Goal: Contribute content: Contribute content

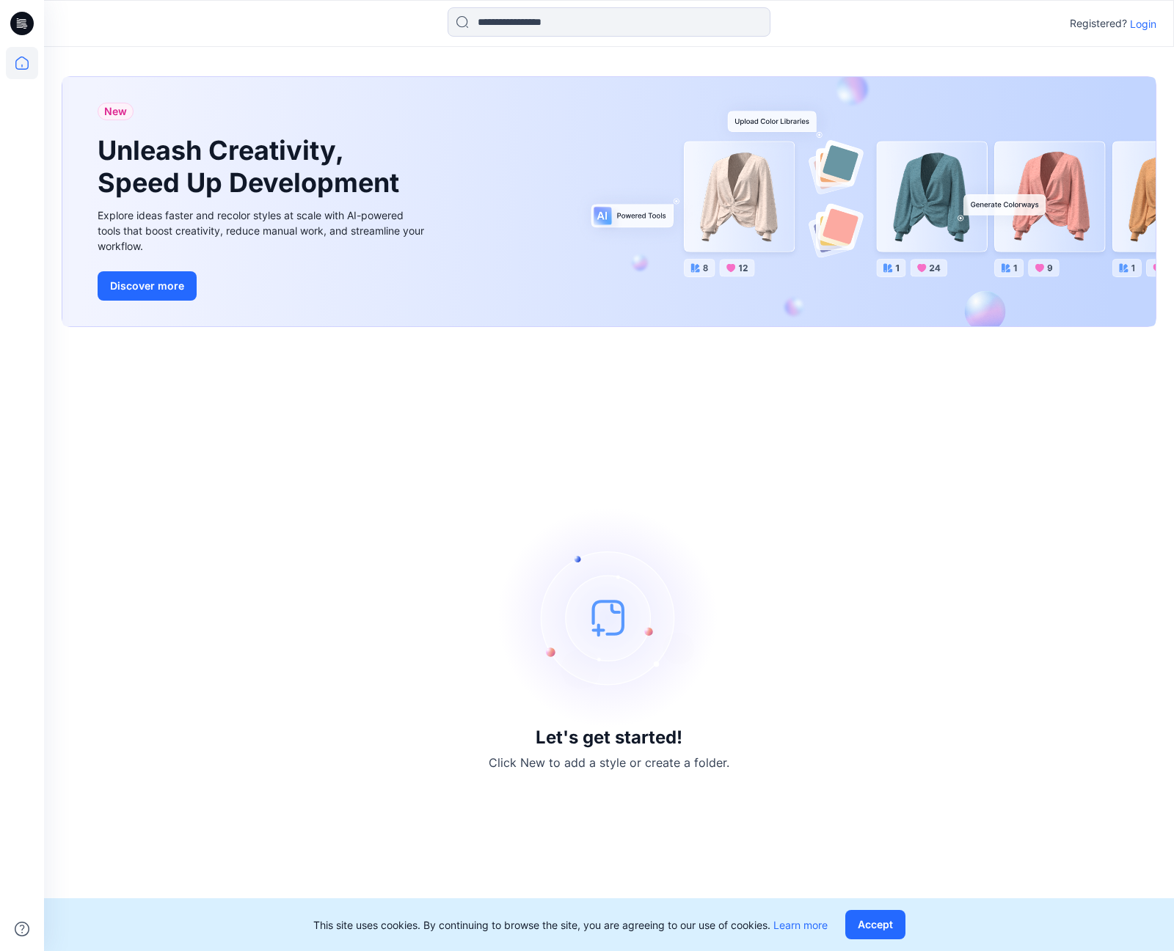
click at [1139, 22] on p "Login" at bounding box center [1143, 23] width 26 height 15
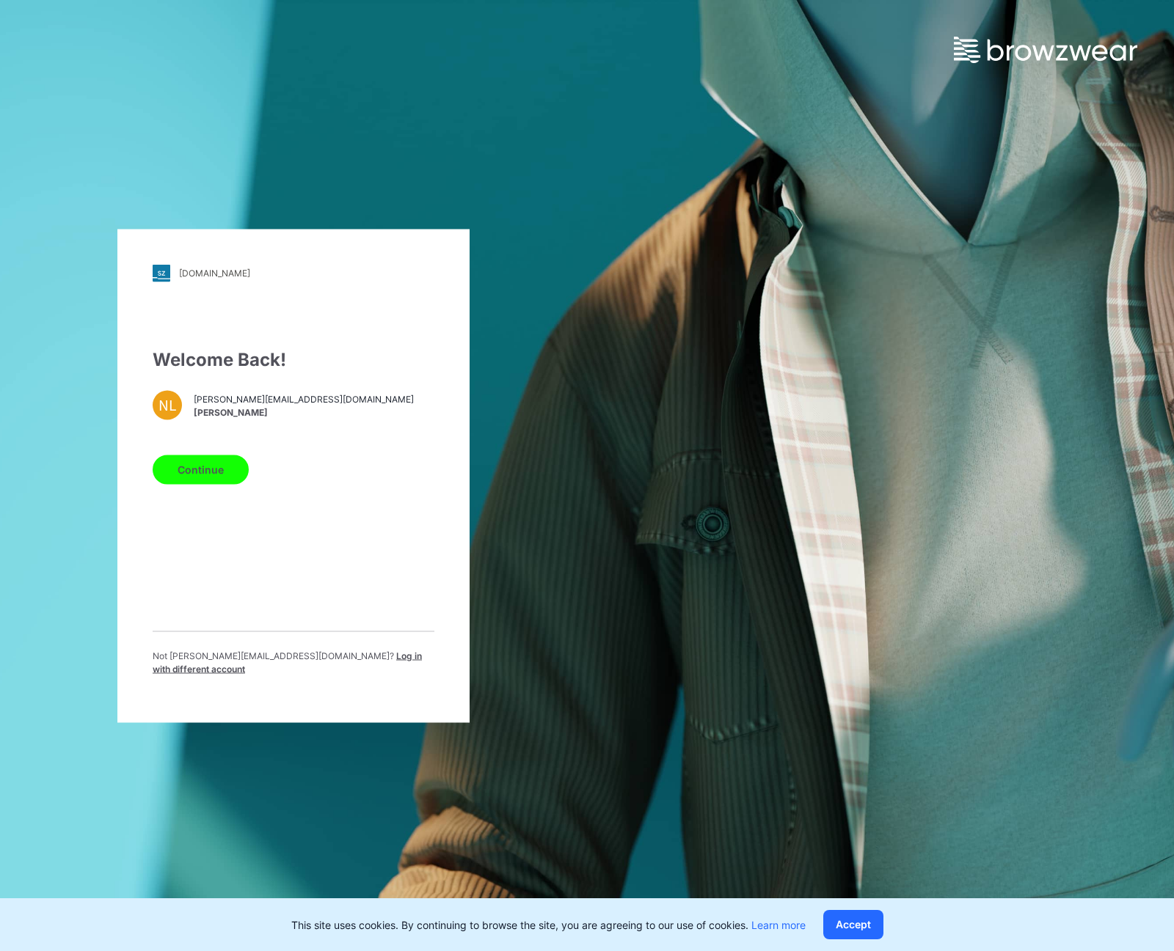
click at [192, 476] on button "Continue" at bounding box center [201, 469] width 96 height 29
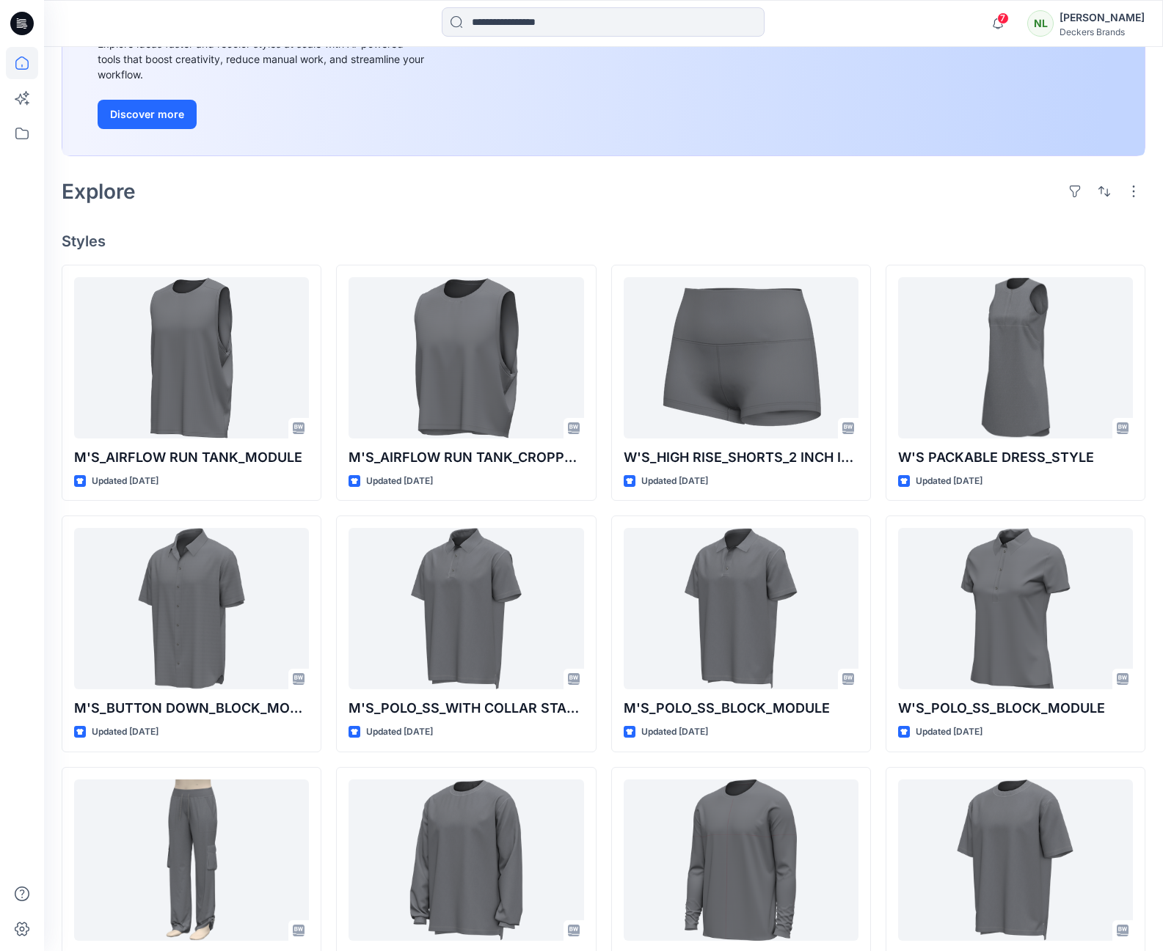
scroll to position [196, 0]
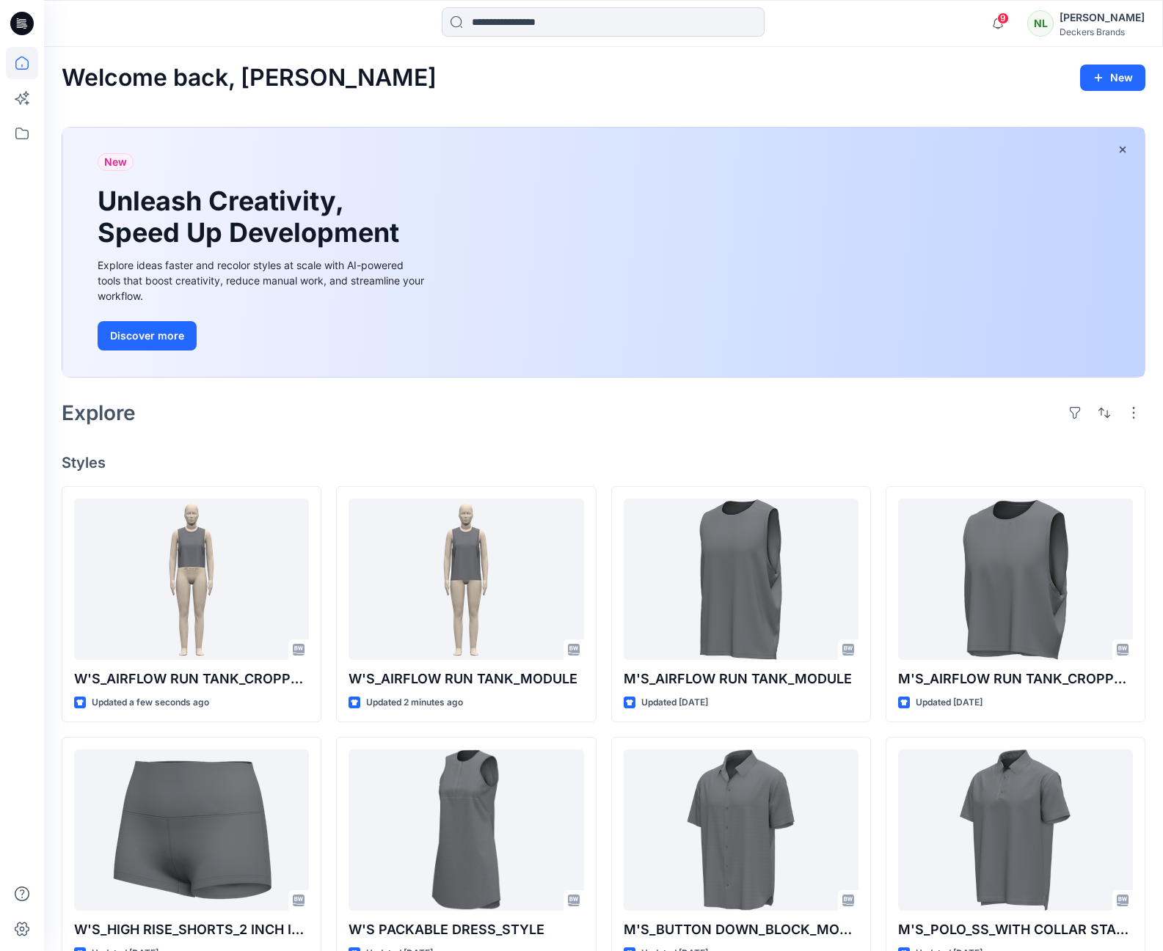
click at [517, 438] on div "Welcome back, Natalya New New Unleash Creativity, Speed Up Development Explore …" at bounding box center [603, 671] width 1119 height 1249
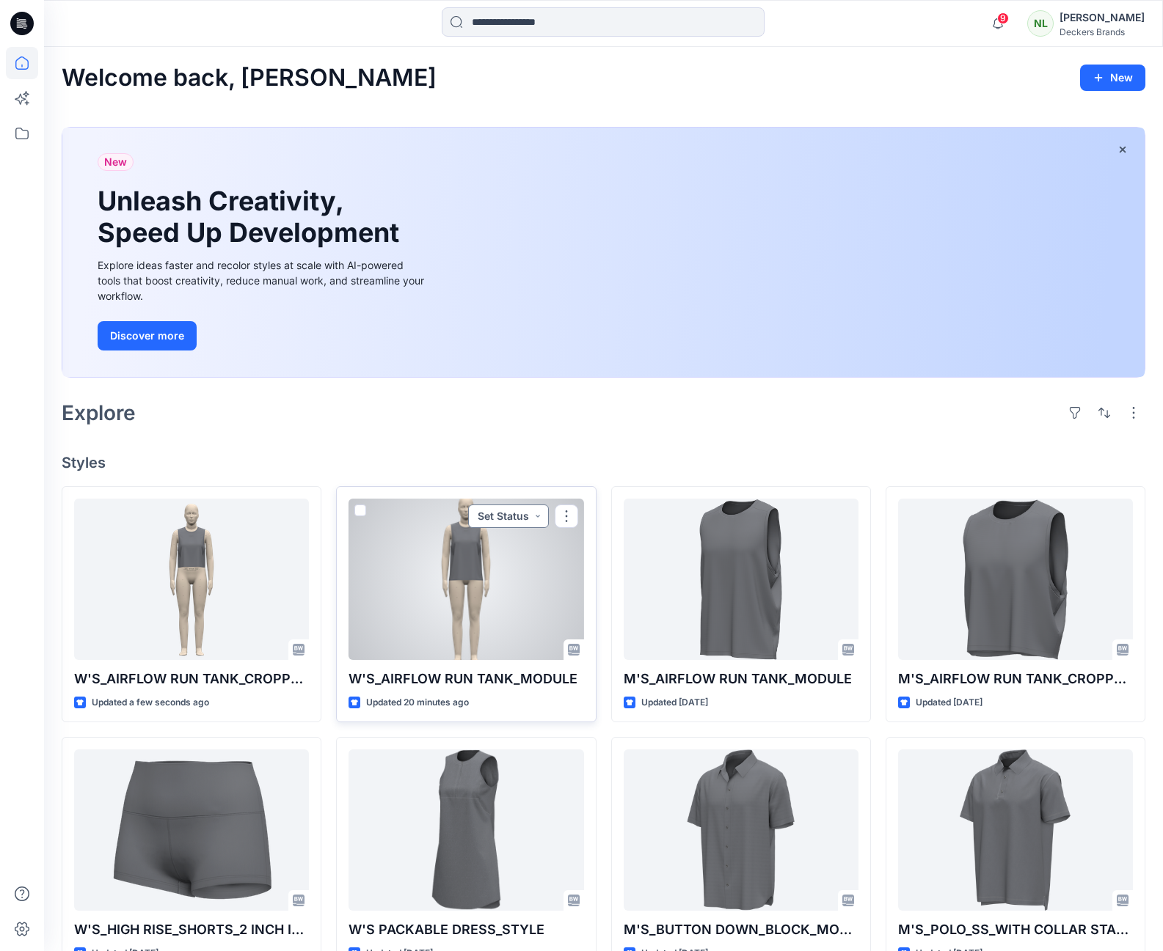
click at [539, 512] on button "Set Status" at bounding box center [508, 516] width 81 height 23
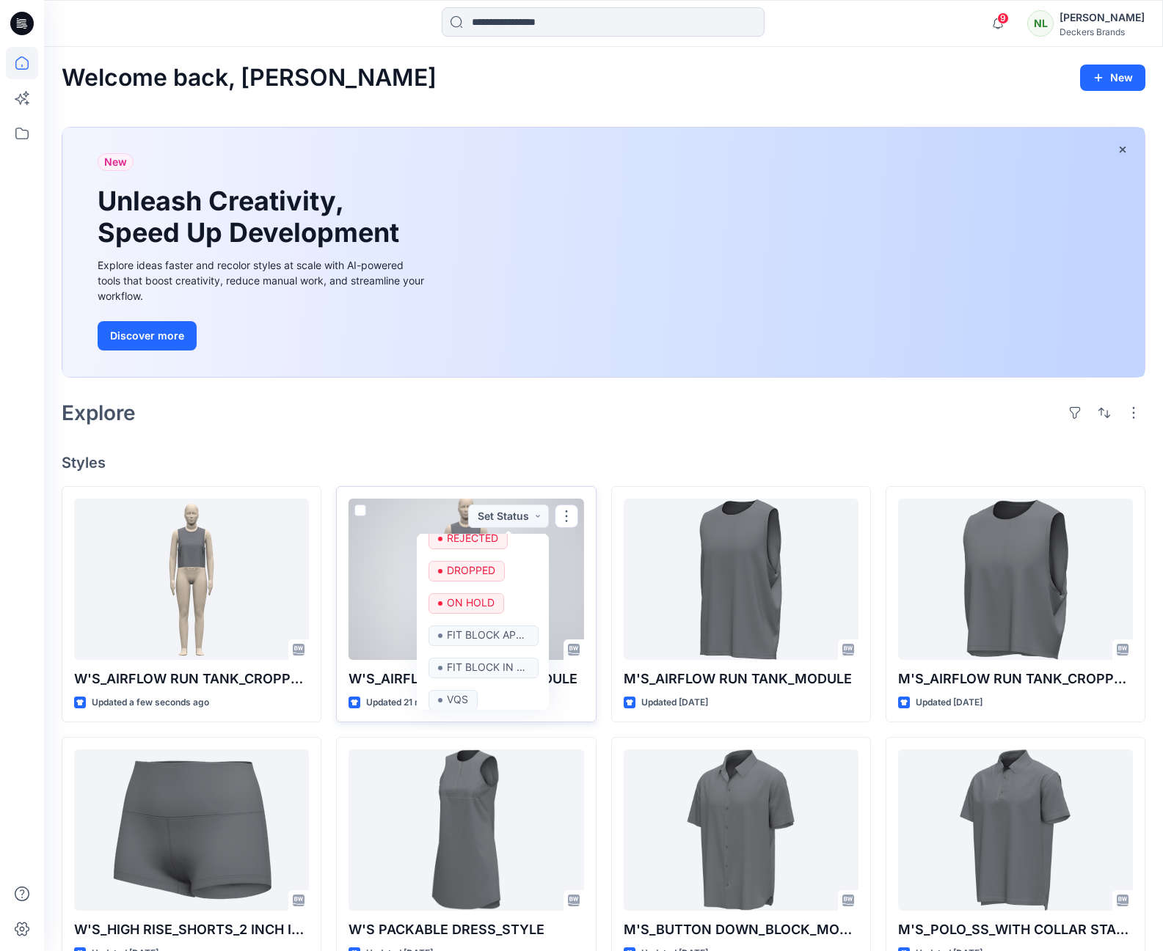
scroll to position [104, 0]
click at [503, 643] on p "FIT BLOCK IN DEVELOPMENT" at bounding box center [488, 641] width 82 height 19
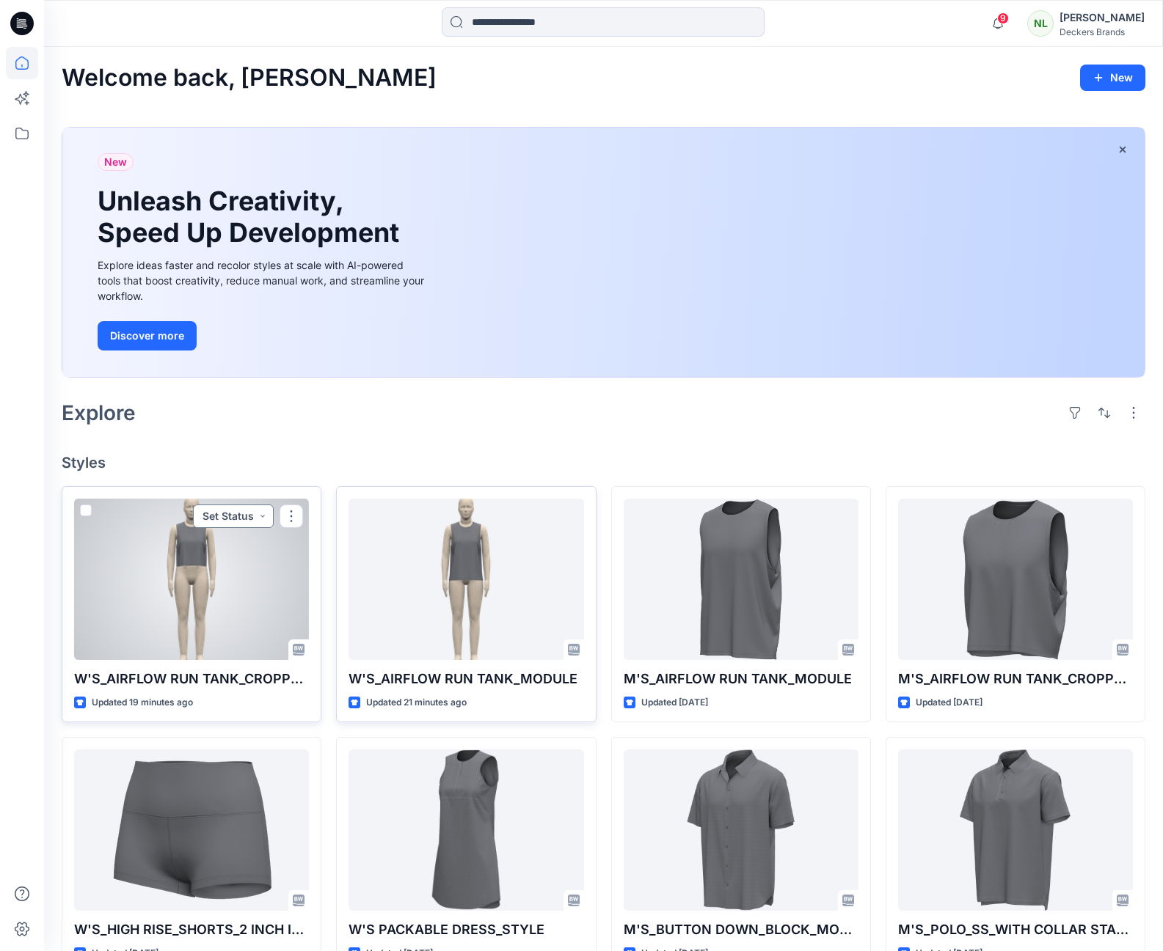
click at [266, 516] on button "Set Status" at bounding box center [233, 516] width 81 height 23
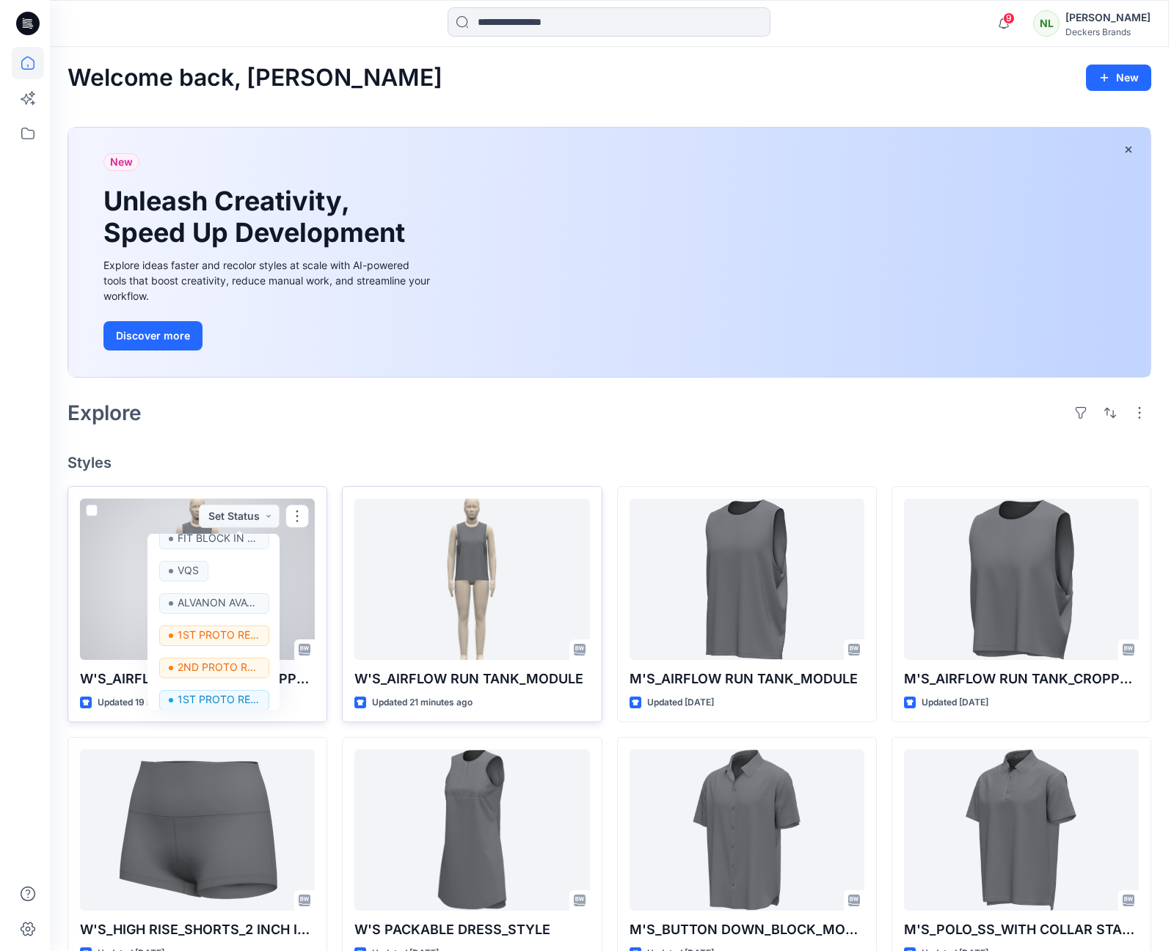
scroll to position [175, 0]
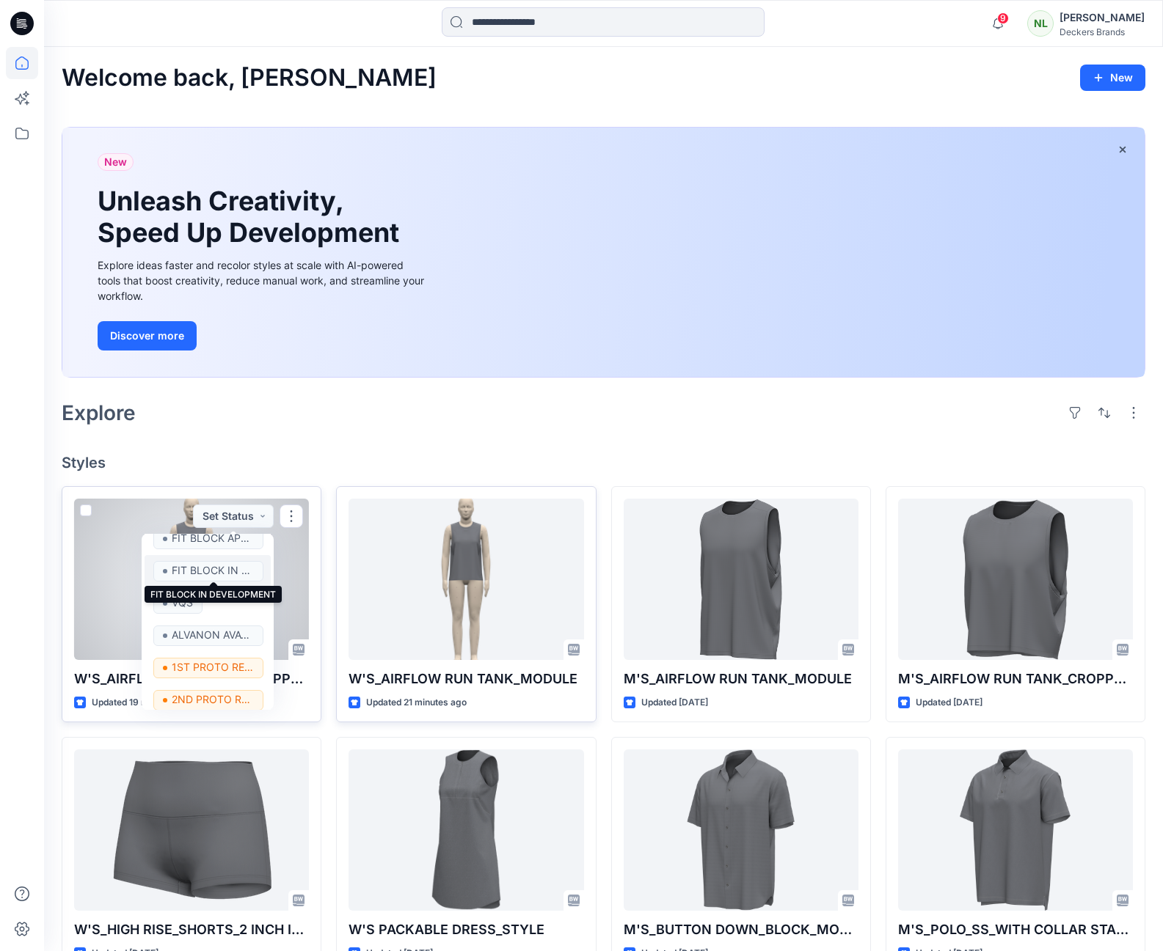
click at [241, 570] on p "FIT BLOCK IN DEVELOPMENT" at bounding box center [213, 570] width 82 height 19
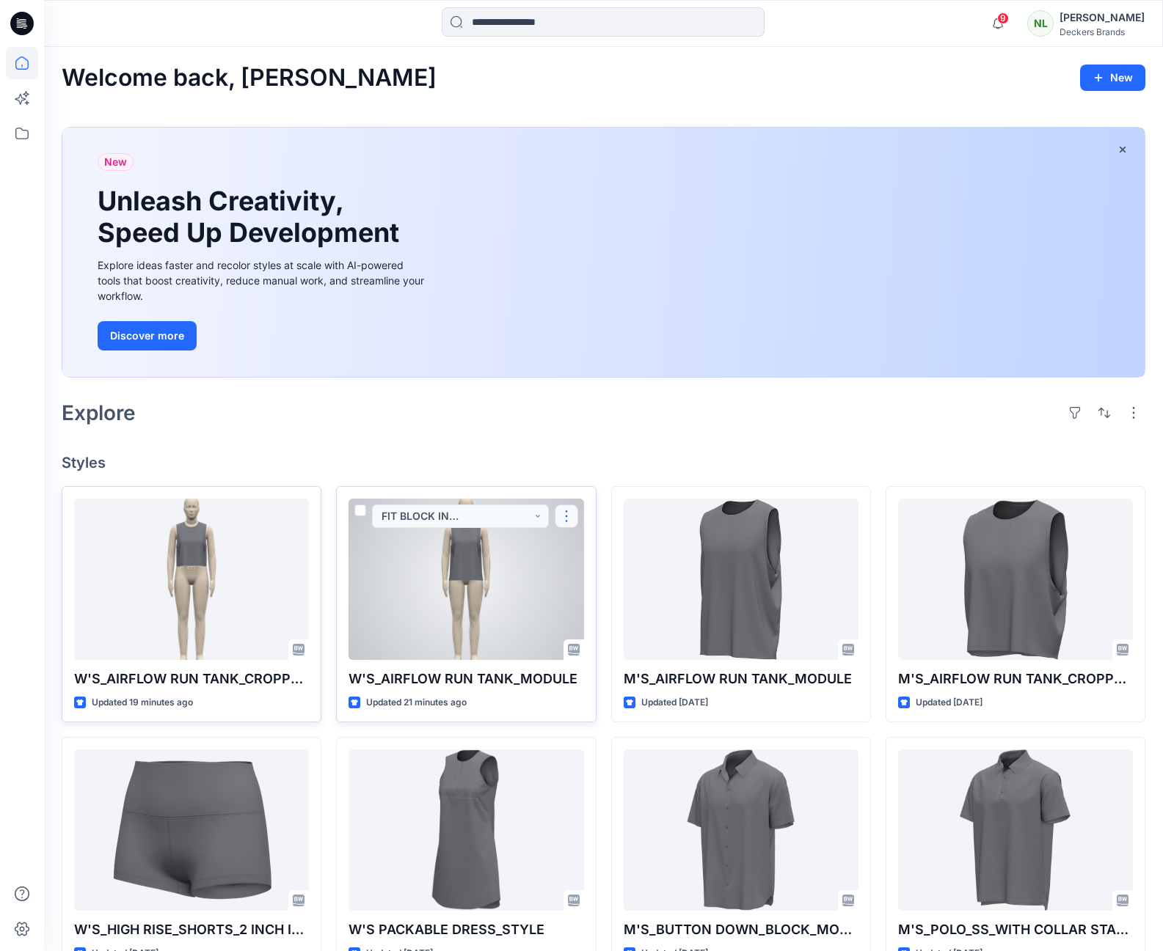
click at [562, 515] on button "button" at bounding box center [566, 516] width 23 height 23
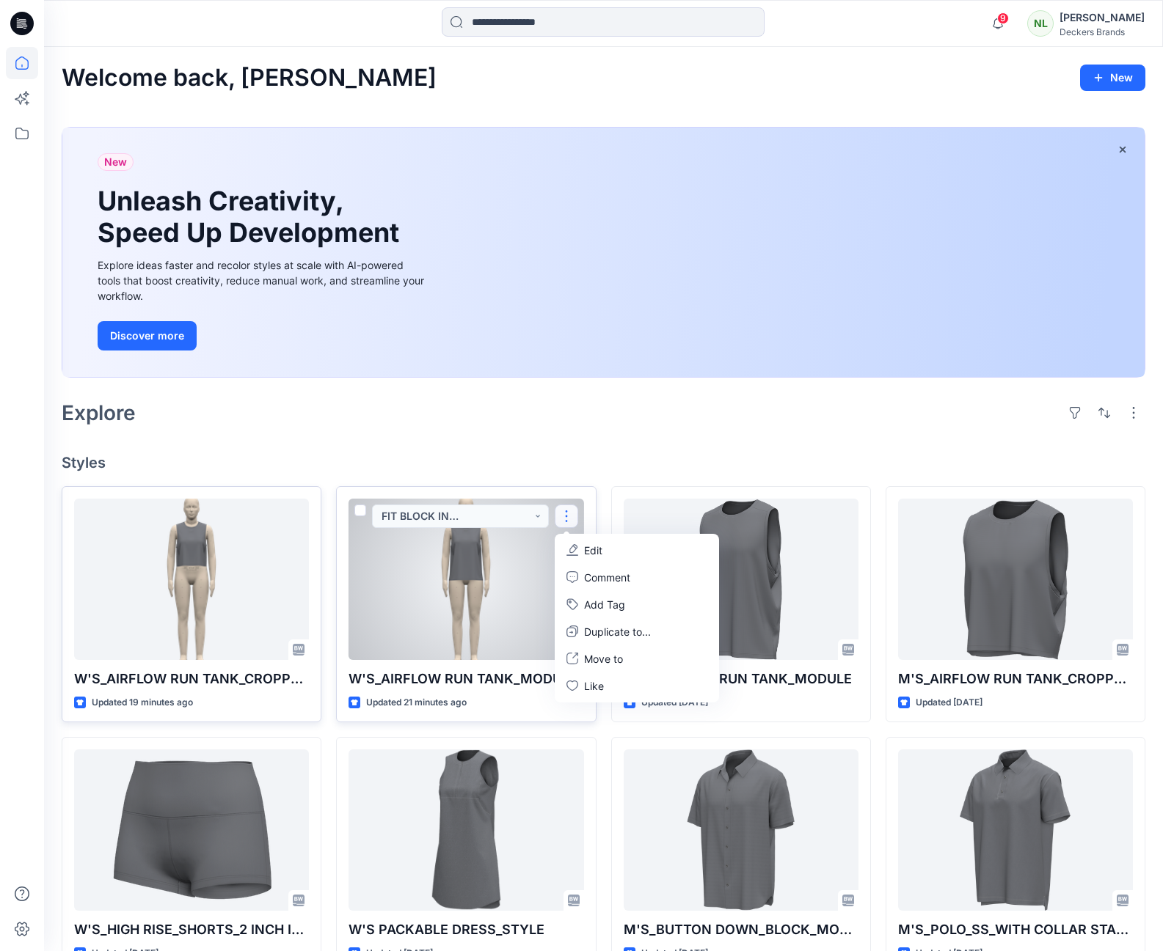
click at [591, 551] on p "Edit" at bounding box center [593, 550] width 18 height 15
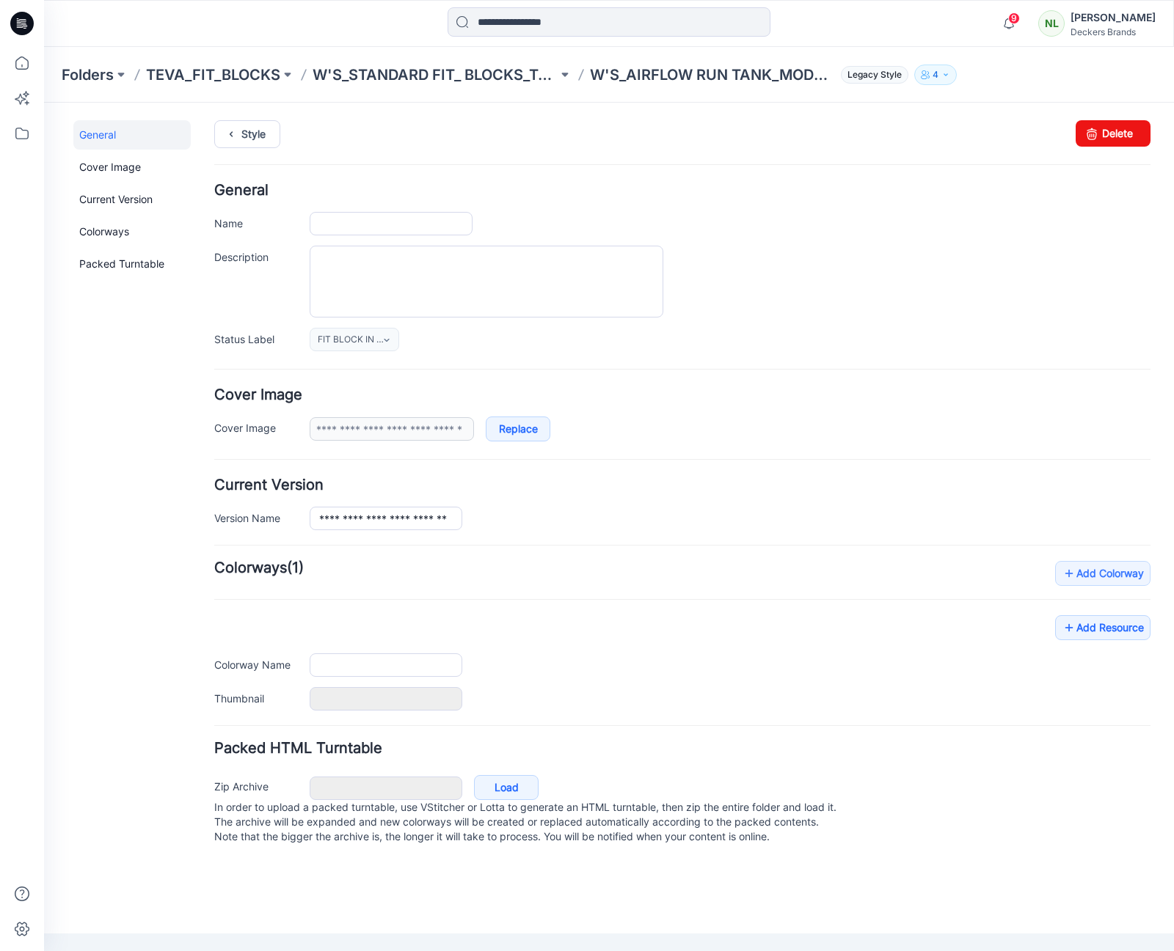
type input "**********"
type input "******"
type input "**********"
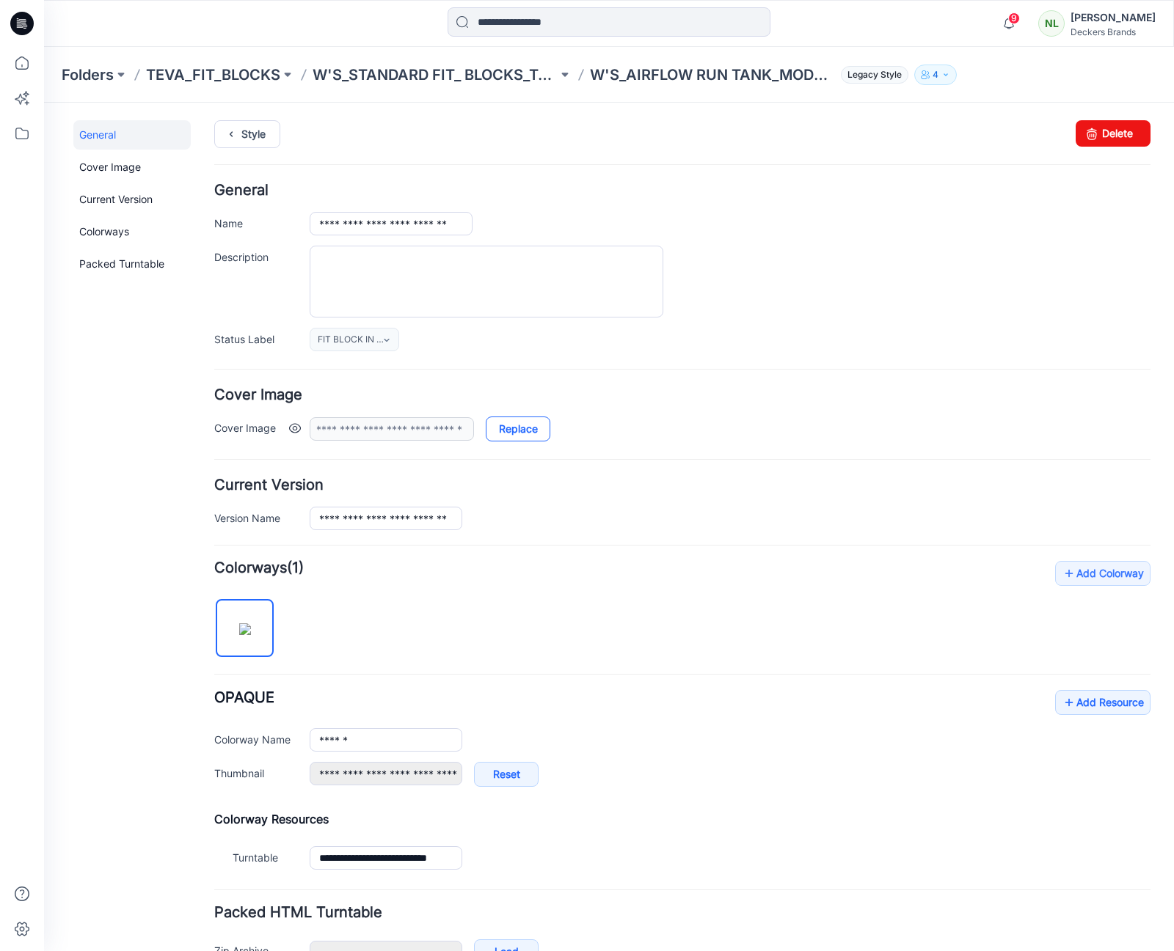
click at [513, 426] on link "Replace" at bounding box center [518, 429] width 65 height 25
type input "**********"
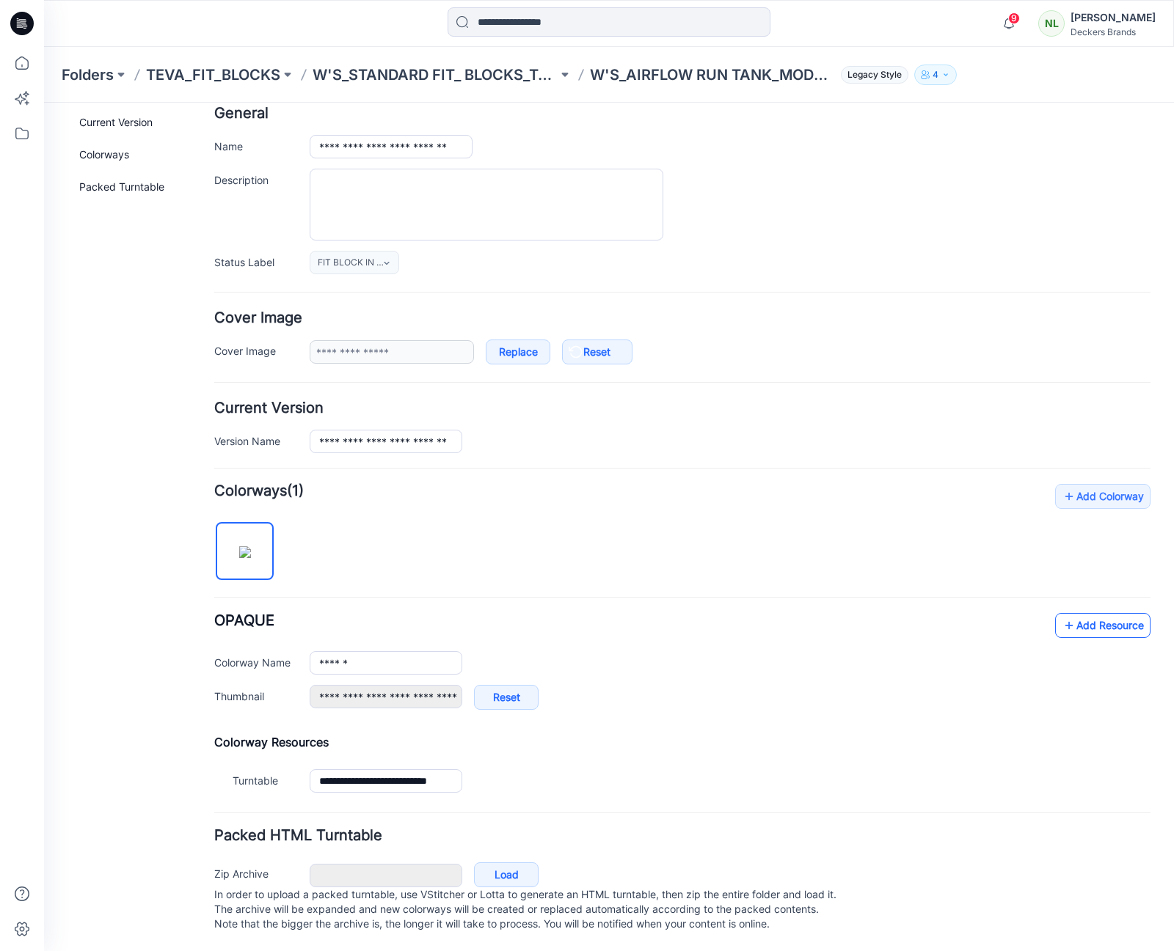
click at [1103, 616] on link "Add Resource" at bounding box center [1102, 625] width 95 height 25
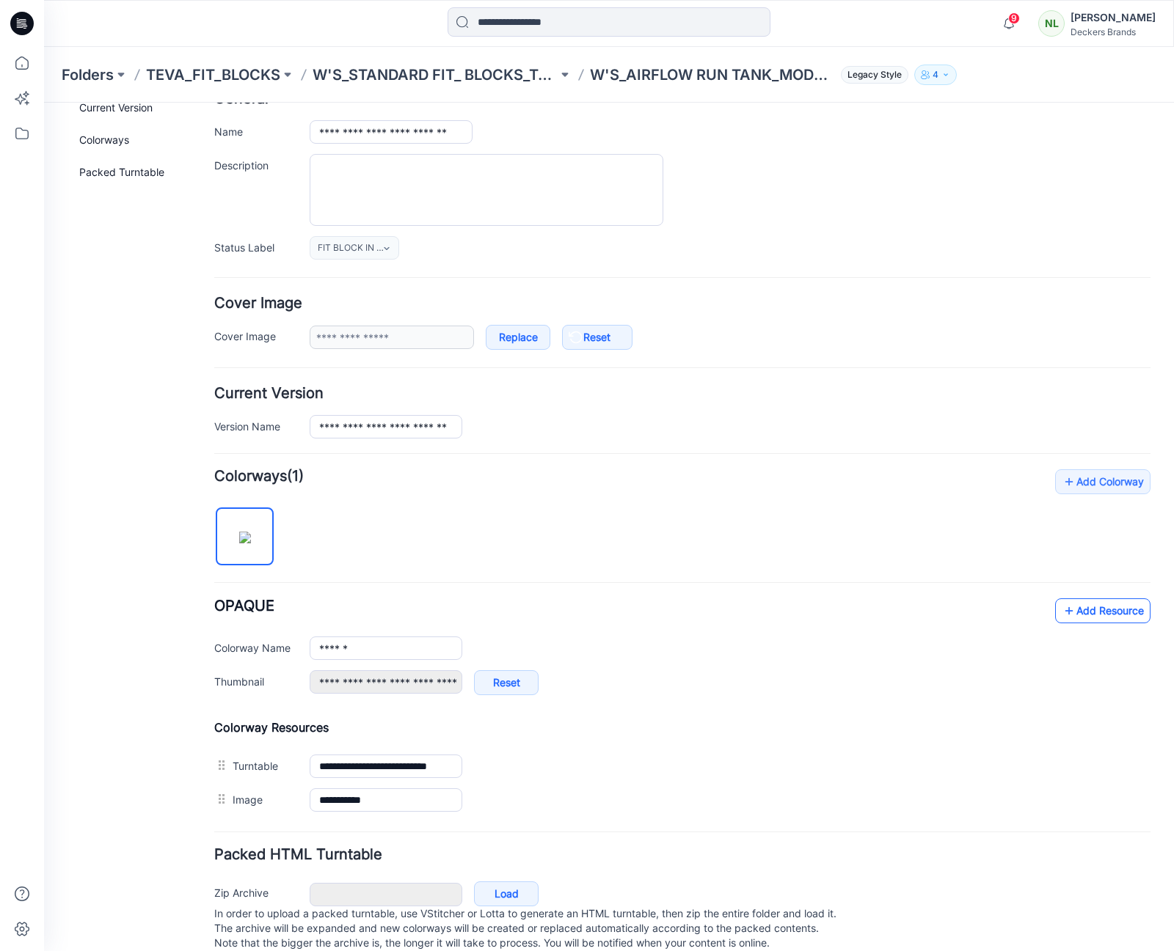
click at [1074, 616] on link "Add Resource" at bounding box center [1102, 611] width 95 height 25
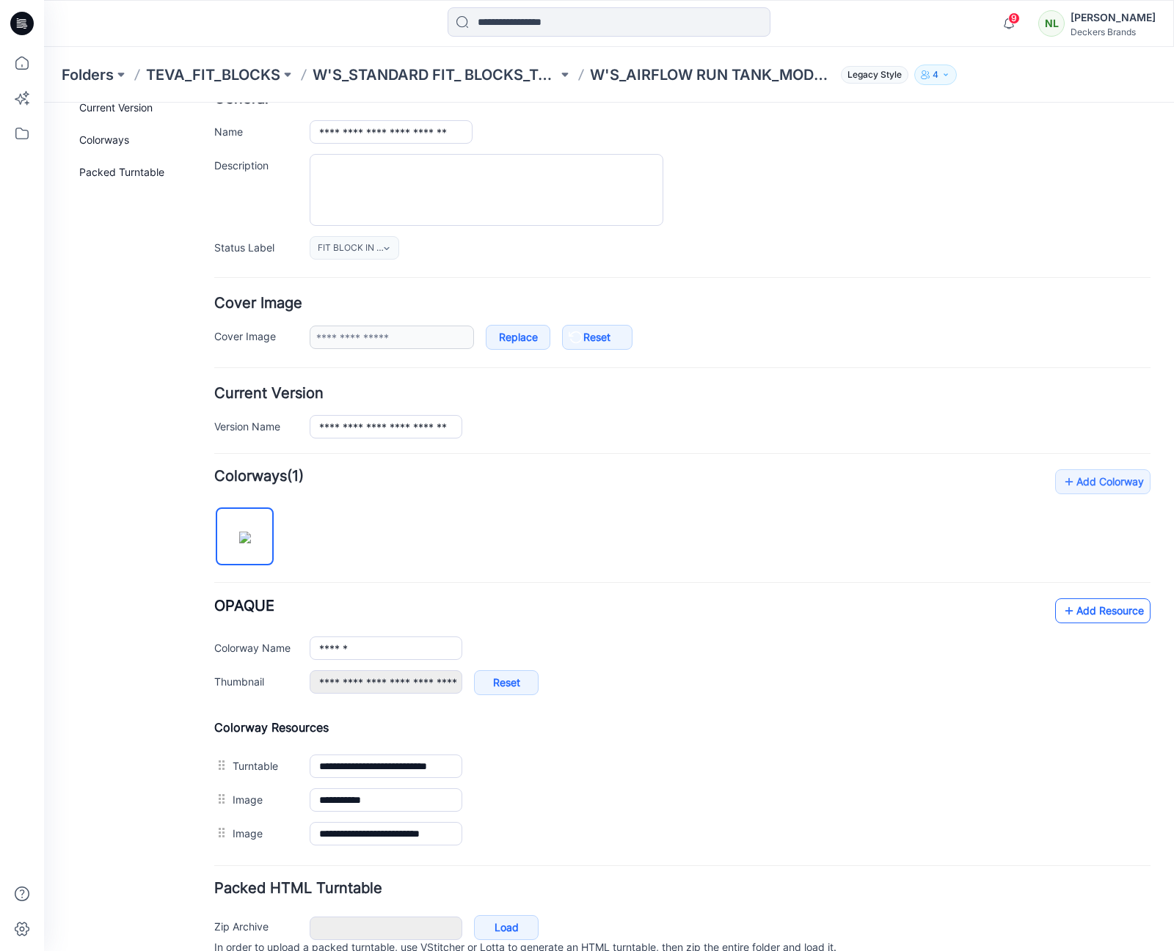
click at [1062, 610] on icon at bounding box center [1069, 610] width 15 height 23
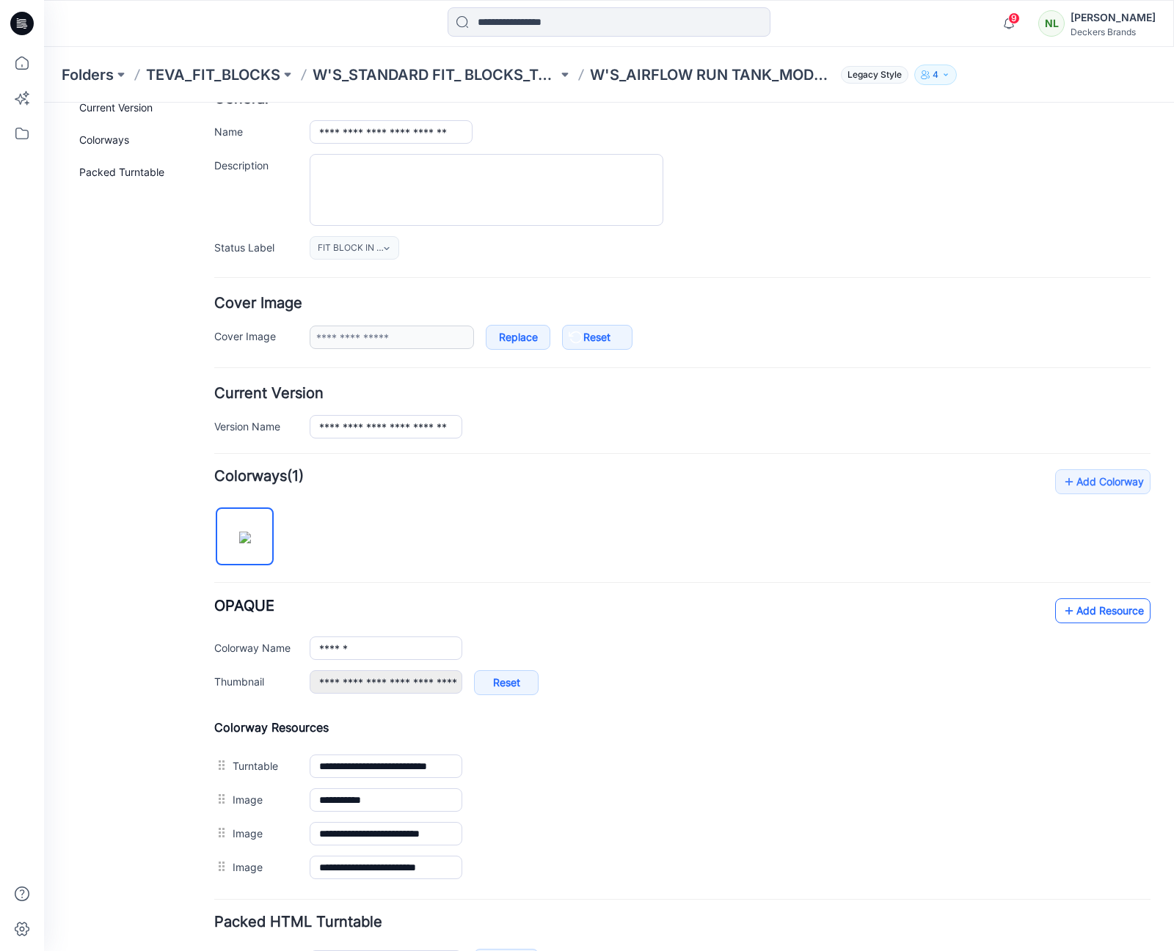
click at [1084, 616] on link "Add Resource" at bounding box center [1102, 611] width 95 height 25
click at [1068, 609] on link "Add Resource" at bounding box center [1102, 611] width 95 height 25
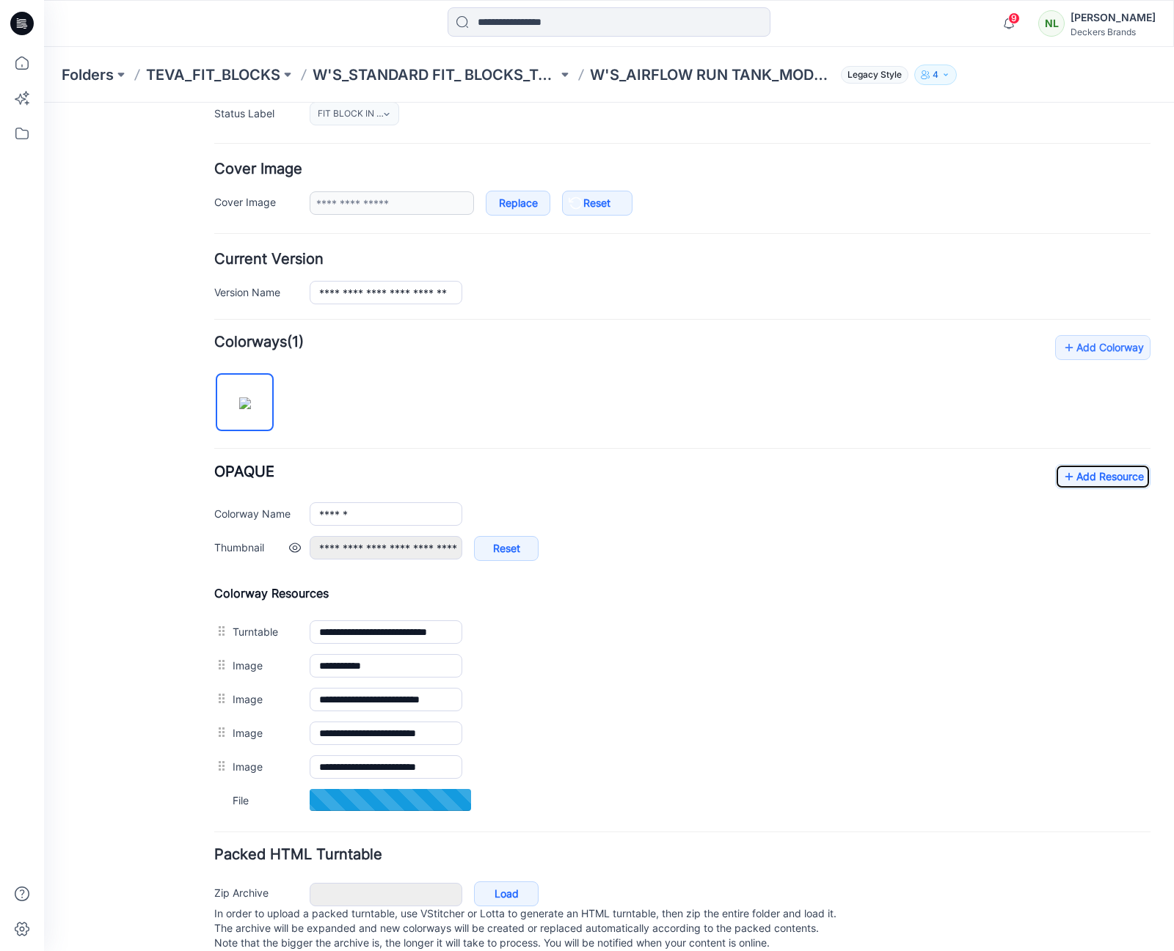
scroll to position [260, 0]
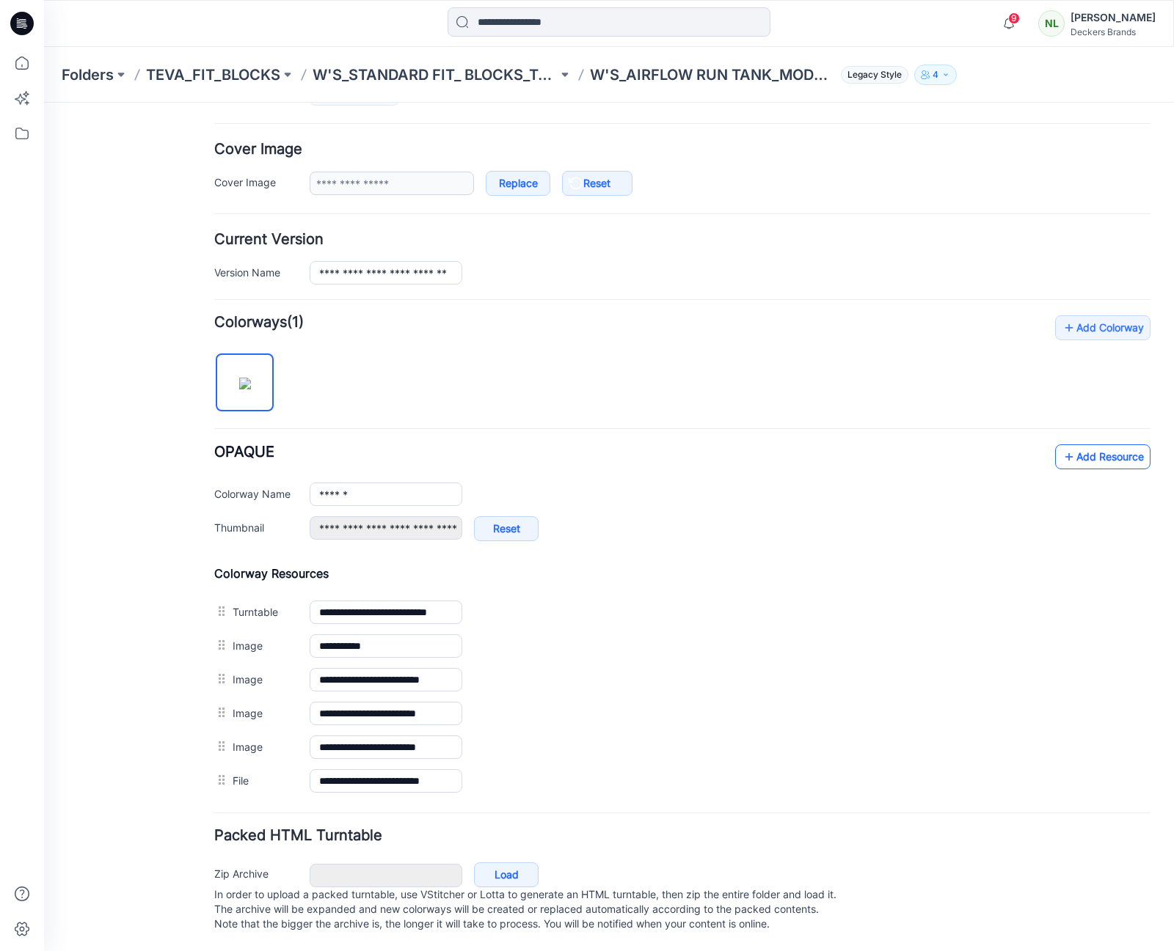
click at [1094, 445] on link "Add Resource" at bounding box center [1102, 457] width 95 height 25
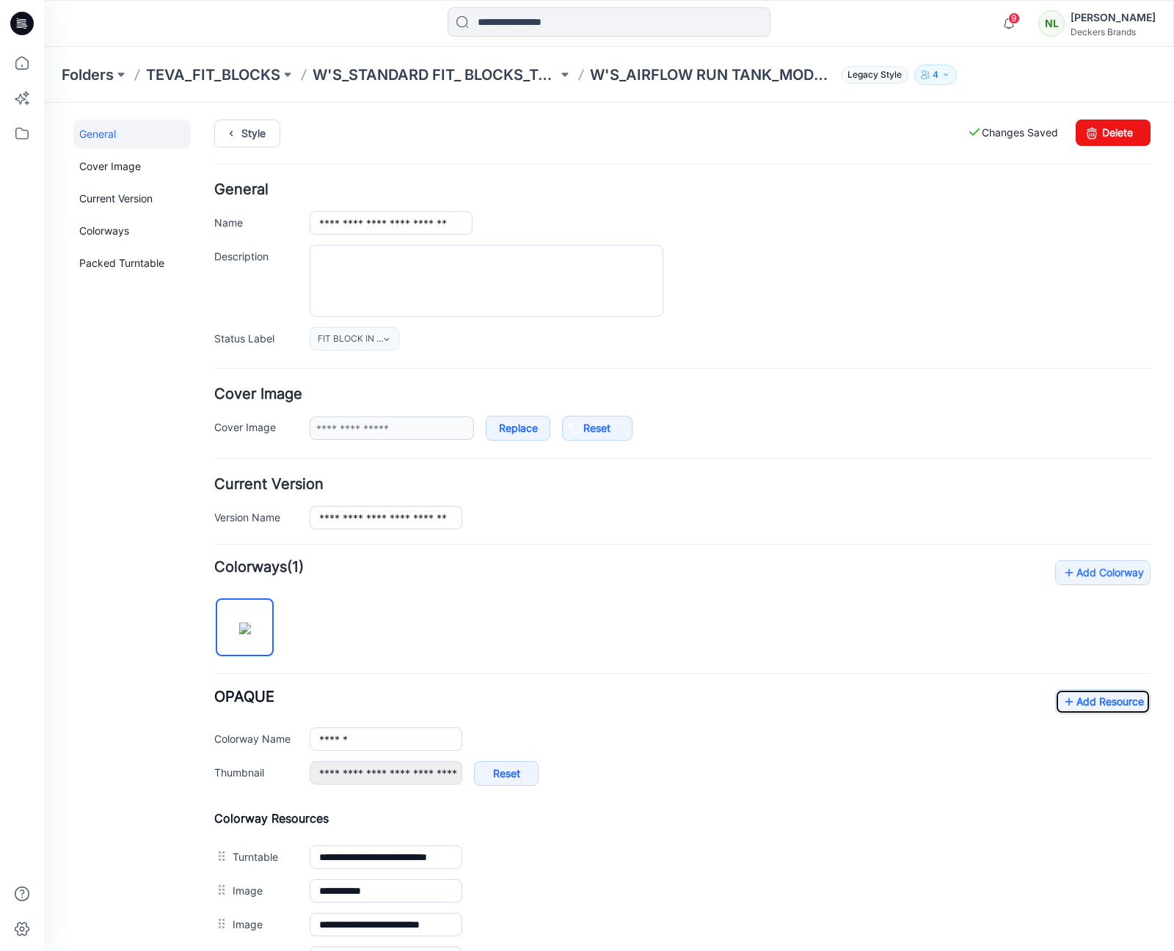
scroll to position [0, 0]
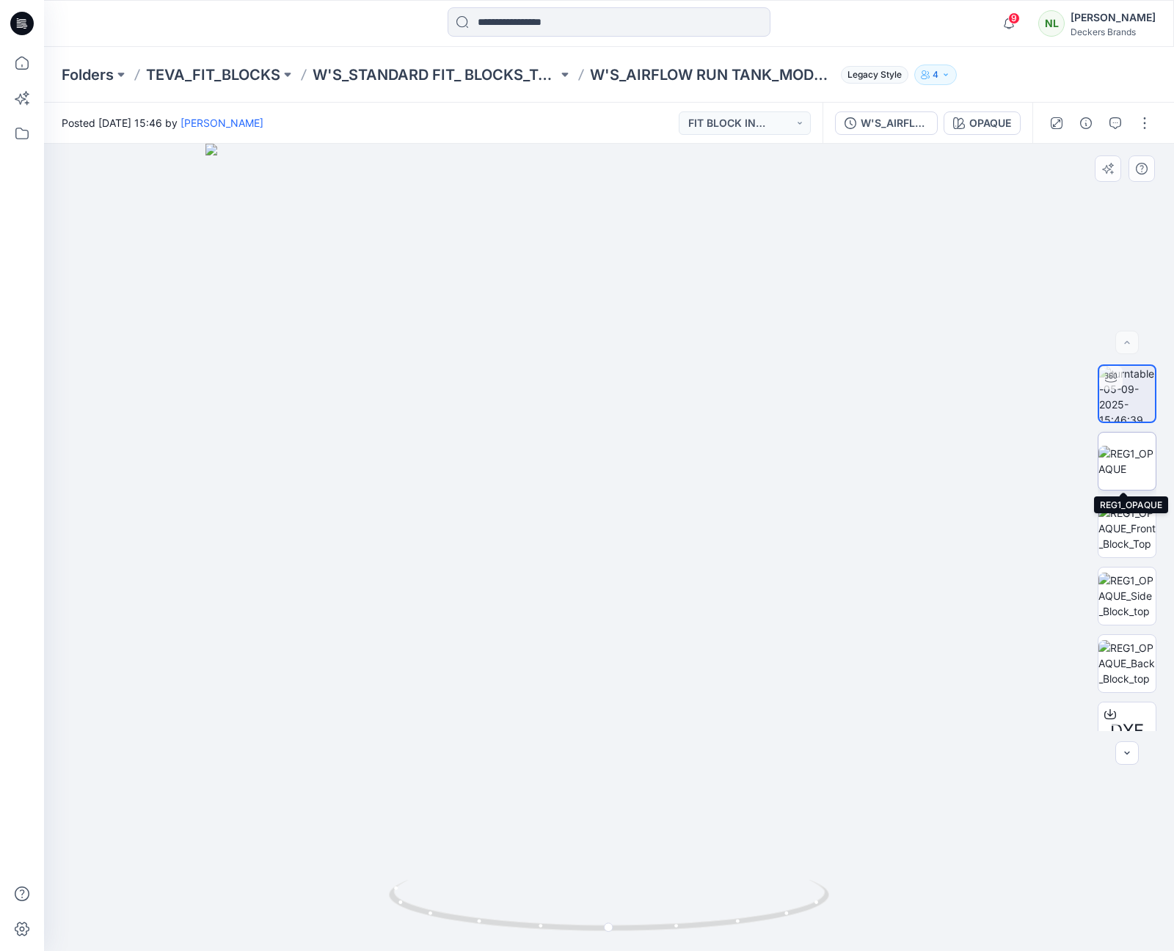
click at [1131, 453] on img at bounding box center [1126, 461] width 57 height 31
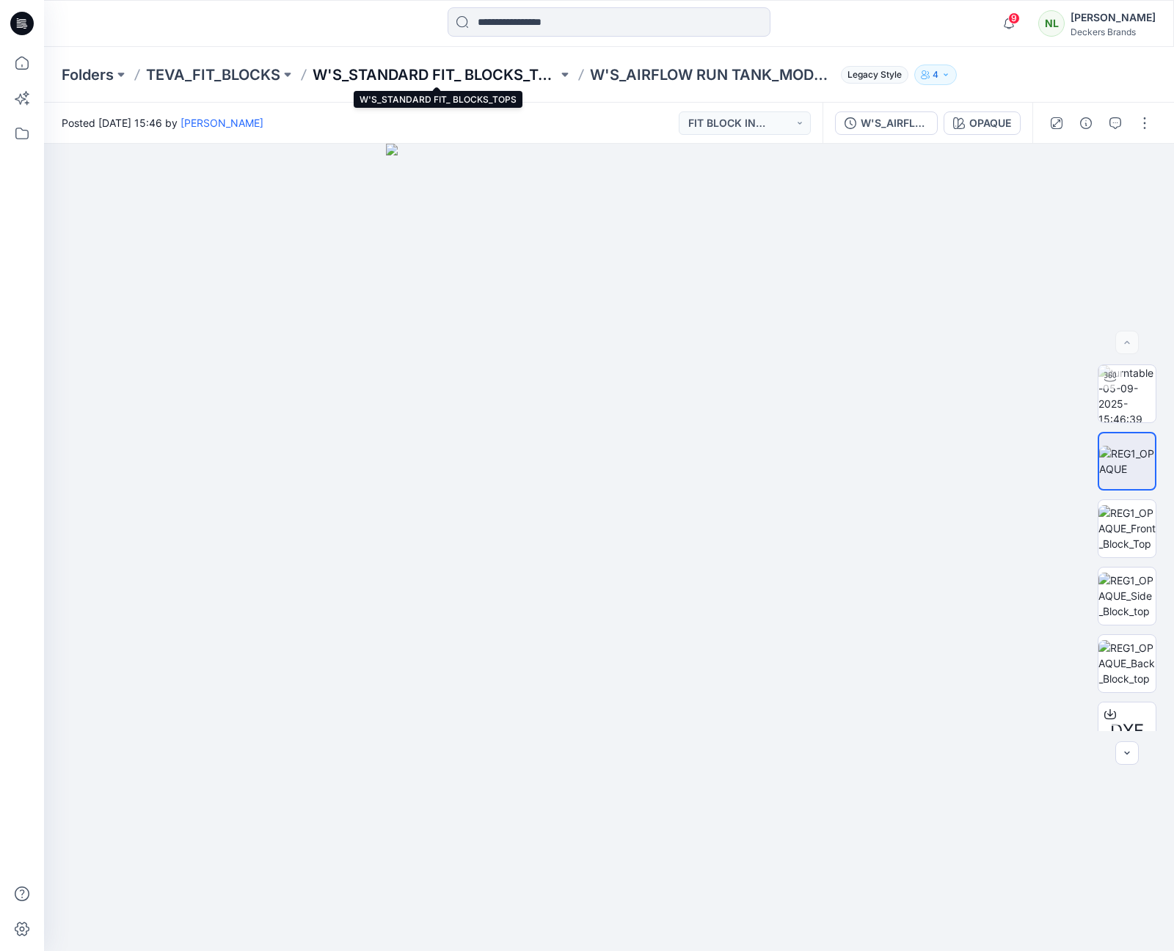
click at [327, 74] on p "W'S_STANDARD FIT_ BLOCKS_TOPS" at bounding box center [435, 75] width 245 height 21
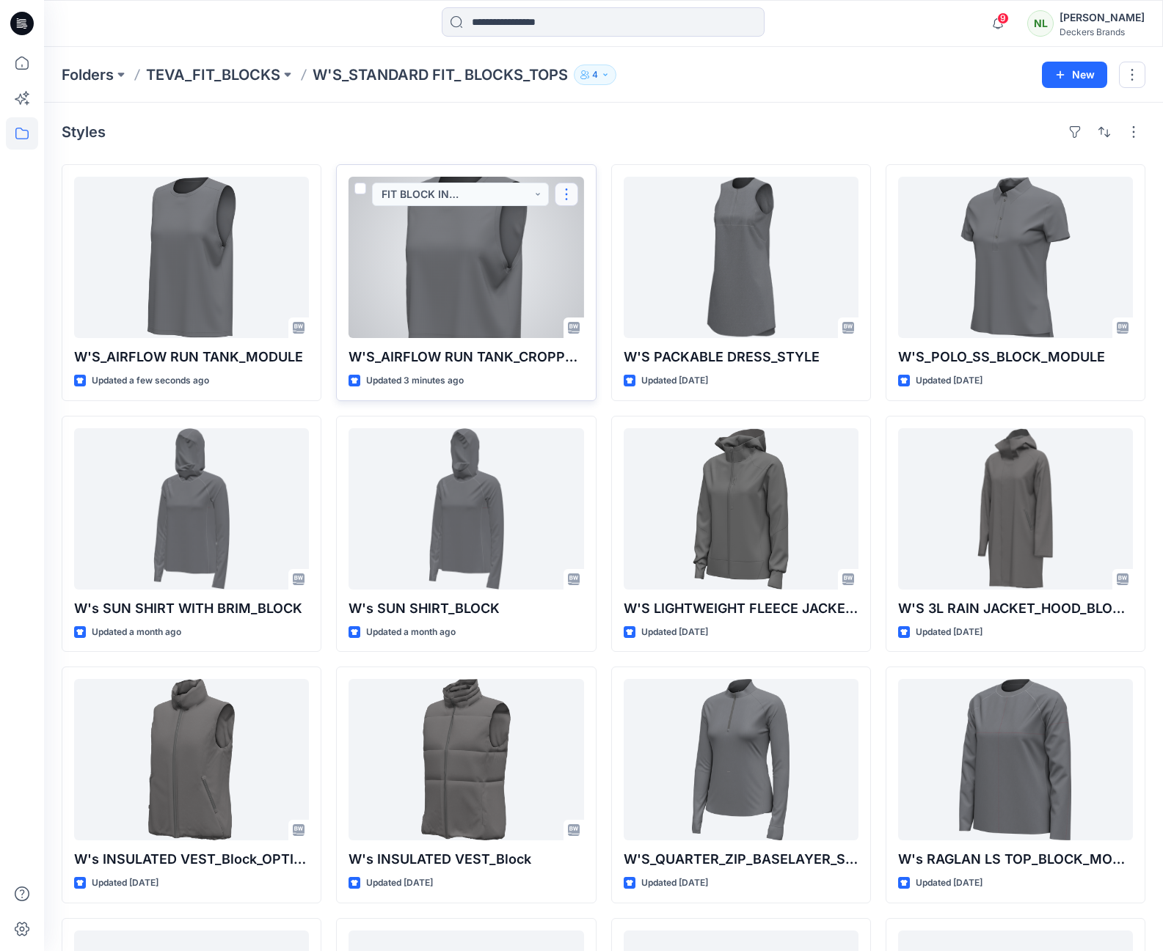
click at [568, 197] on button "button" at bounding box center [566, 194] width 23 height 23
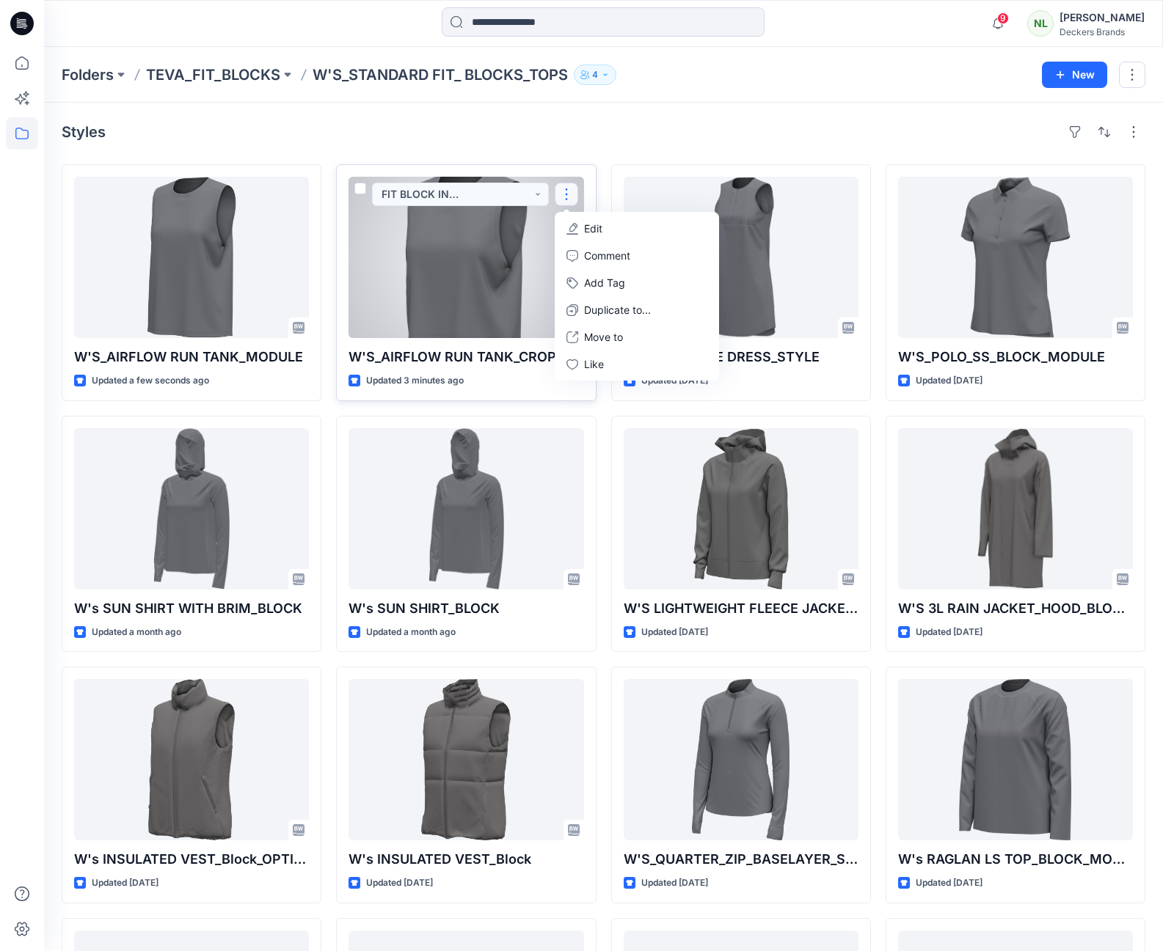
click at [605, 230] on button "Edit" at bounding box center [637, 228] width 158 height 27
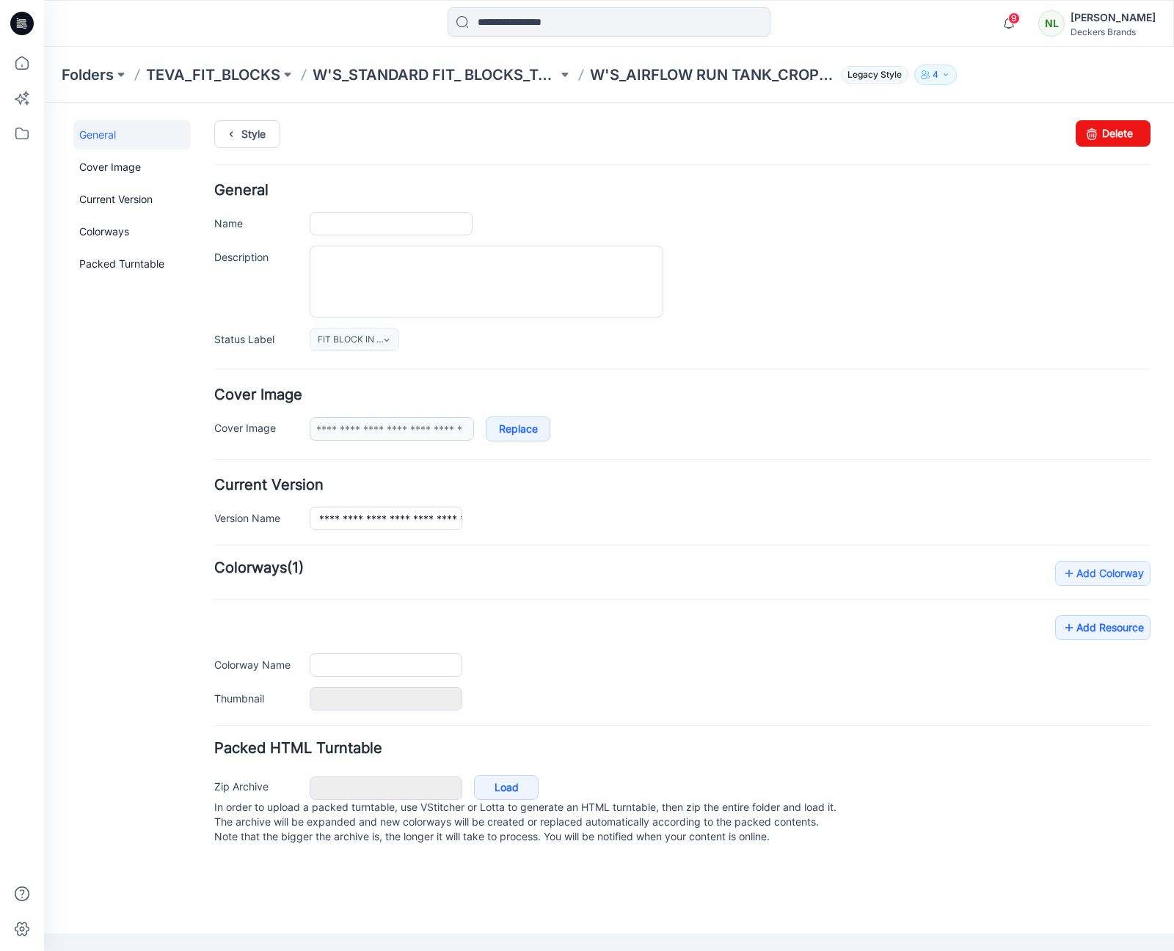
type input "**********"
type input "******"
type input "**********"
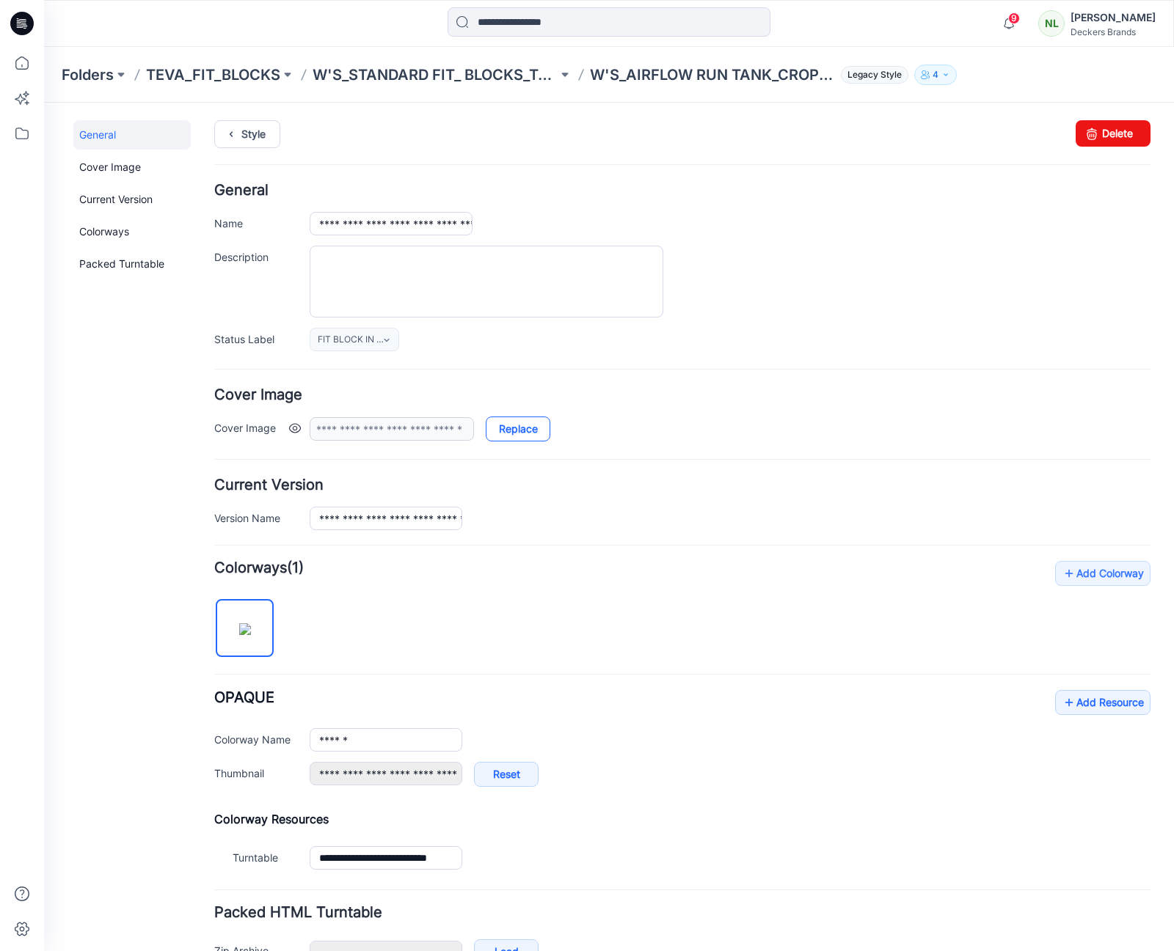
click at [518, 427] on link "Replace" at bounding box center [518, 429] width 65 height 25
click at [1073, 704] on link "Add Resource" at bounding box center [1102, 702] width 95 height 25
click at [516, 429] on link "Replace" at bounding box center [518, 429] width 65 height 25
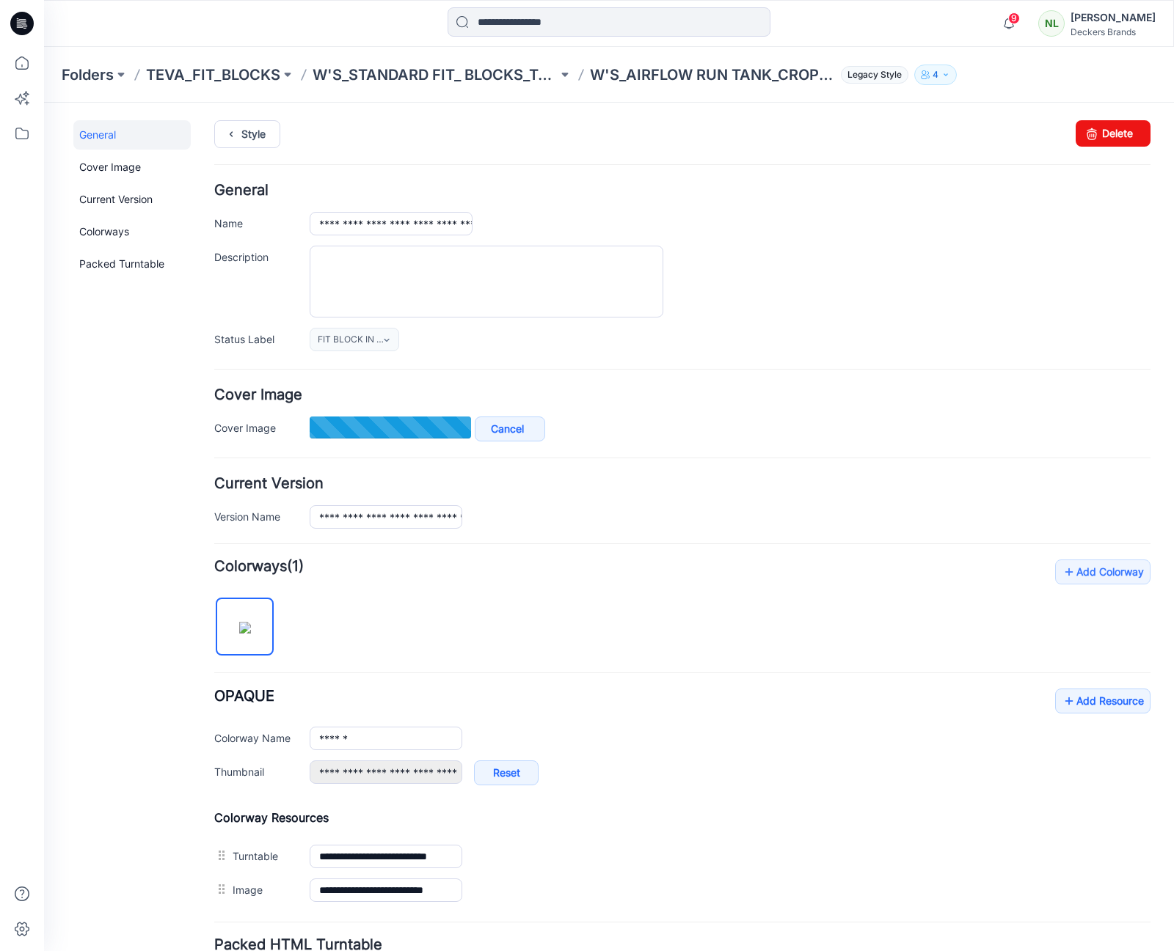
type input "**********"
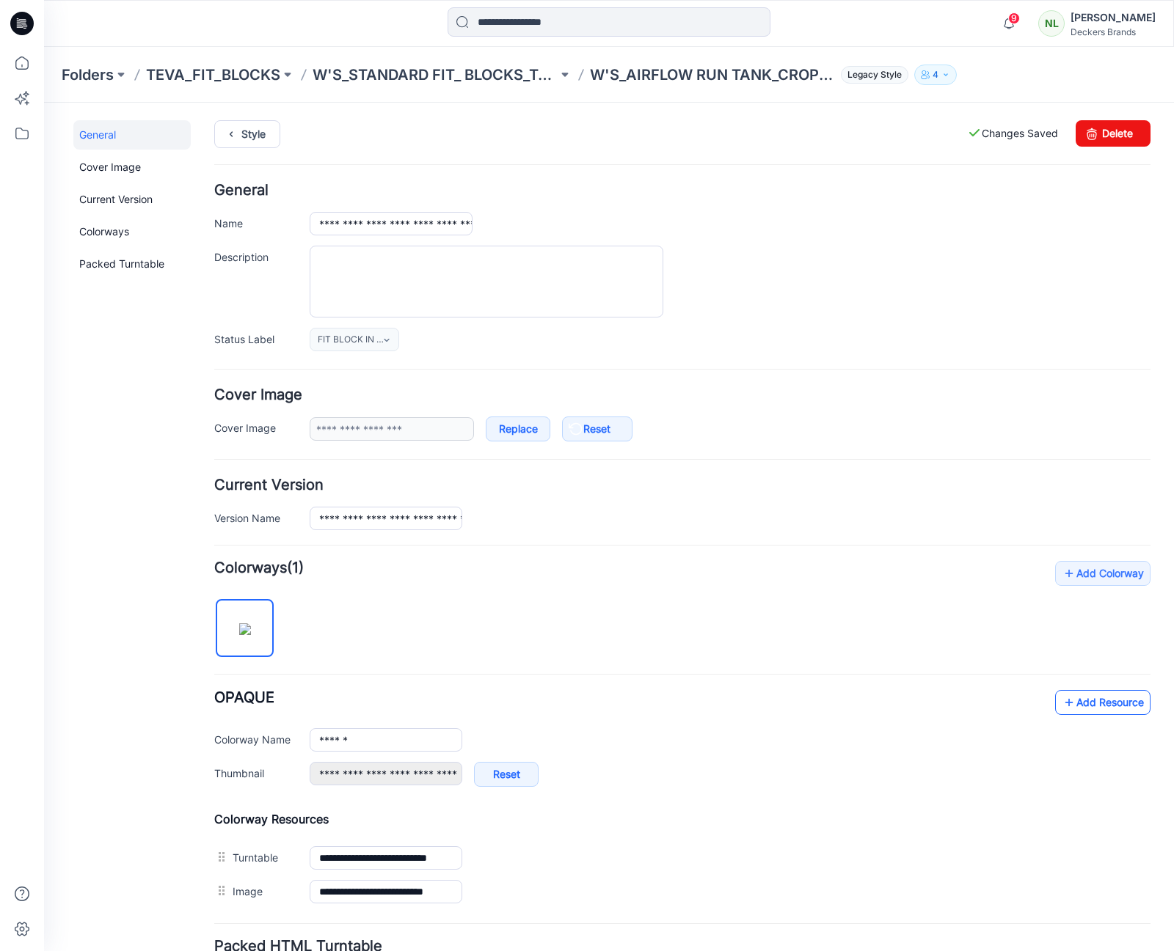
click at [1062, 709] on icon at bounding box center [1069, 702] width 15 height 23
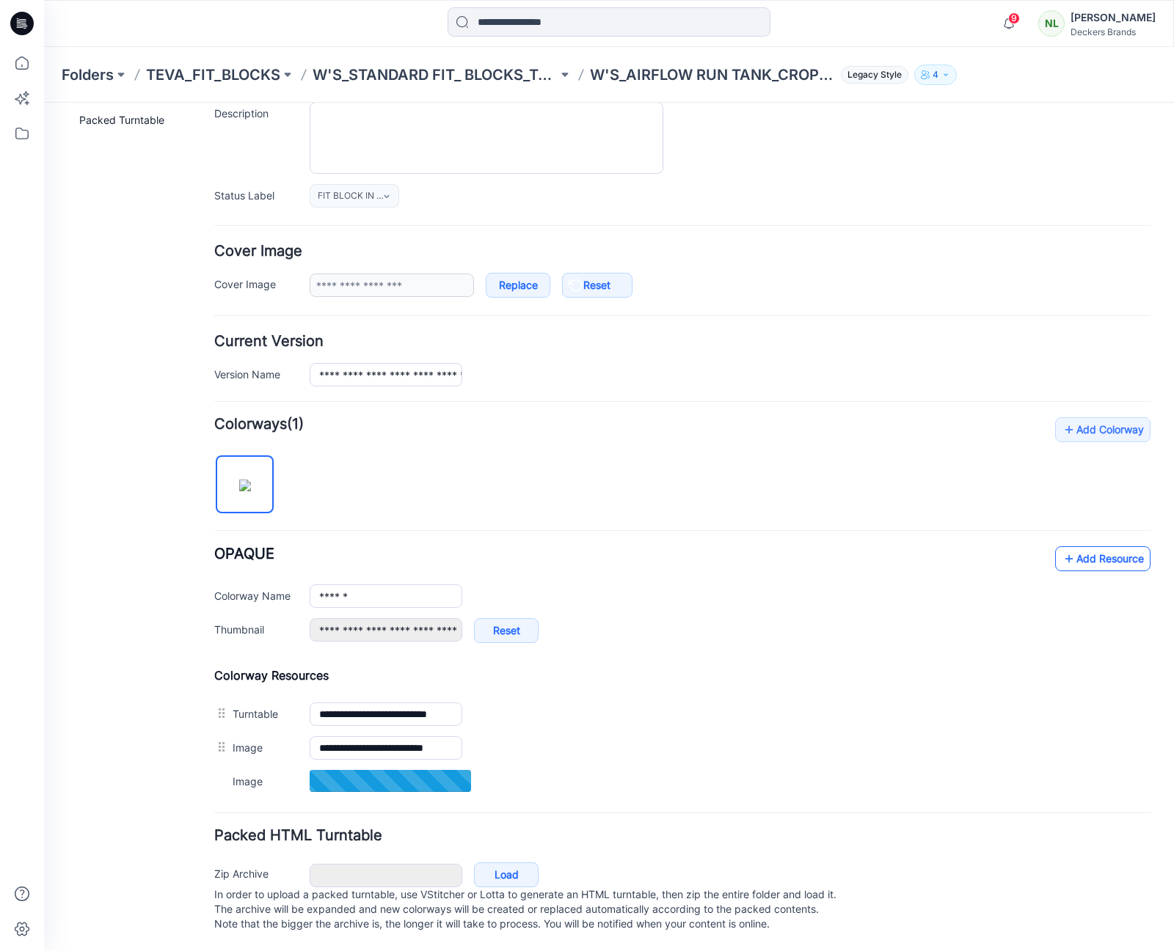
scroll to position [159, 0]
click at [1117, 546] on link "Add Resource" at bounding box center [1102, 558] width 95 height 25
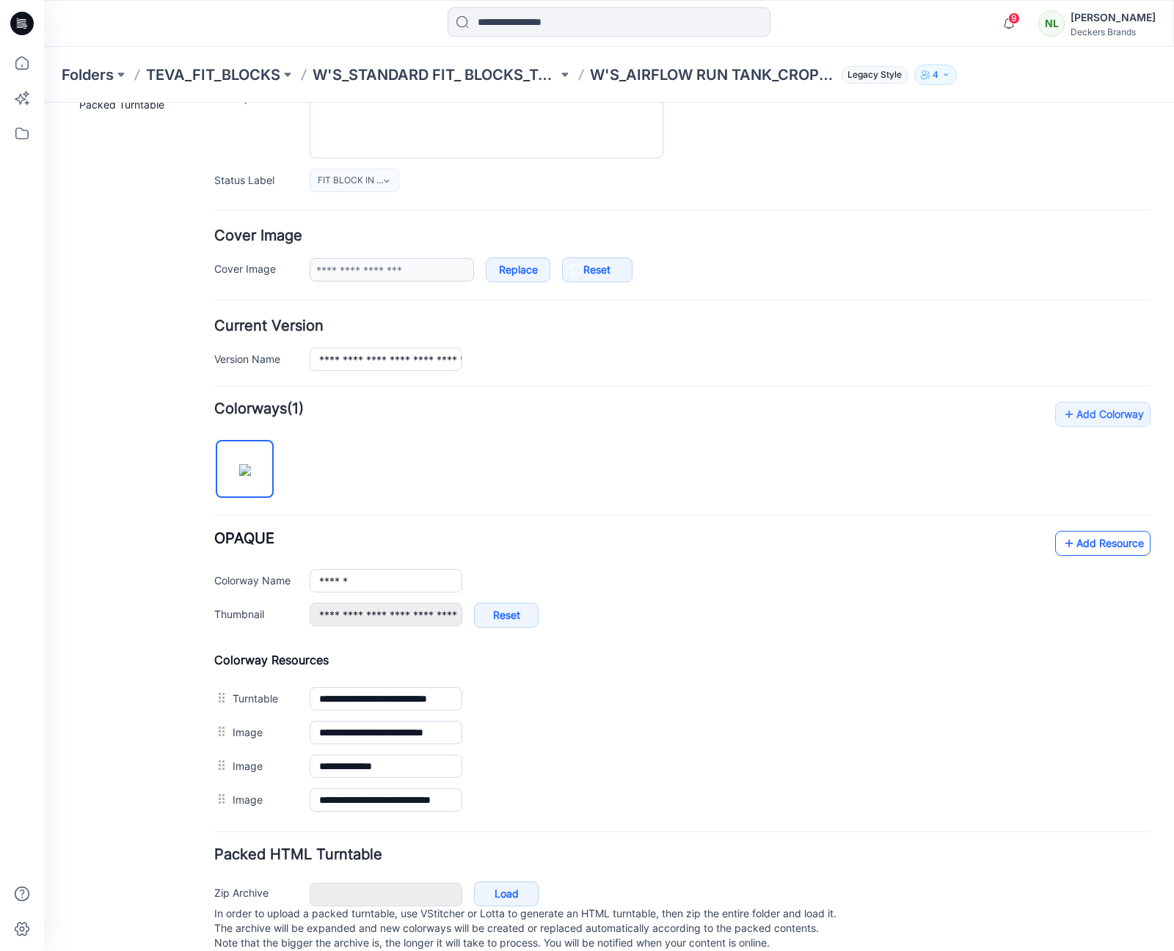
click at [1113, 547] on link "Add Resource" at bounding box center [1102, 543] width 95 height 25
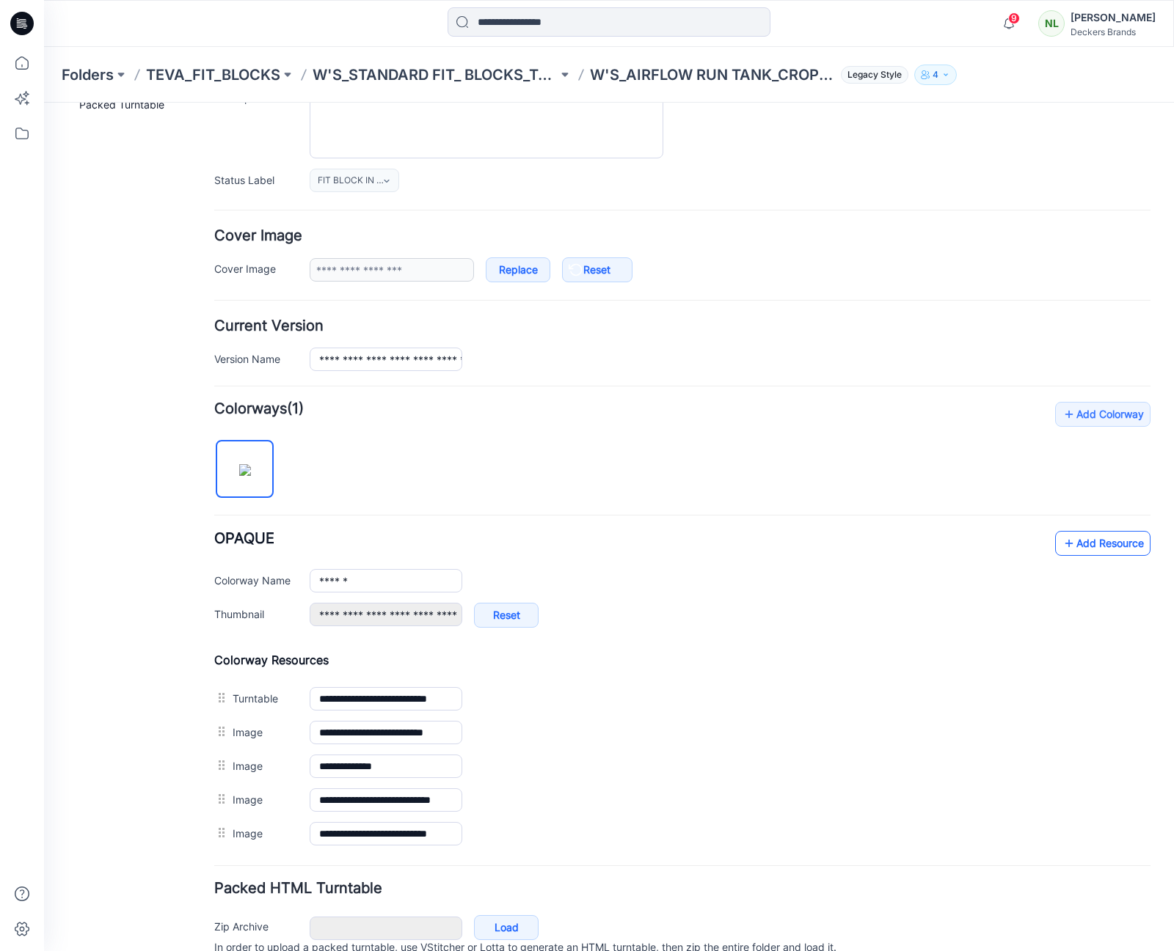
click at [1100, 544] on link "Add Resource" at bounding box center [1102, 543] width 95 height 25
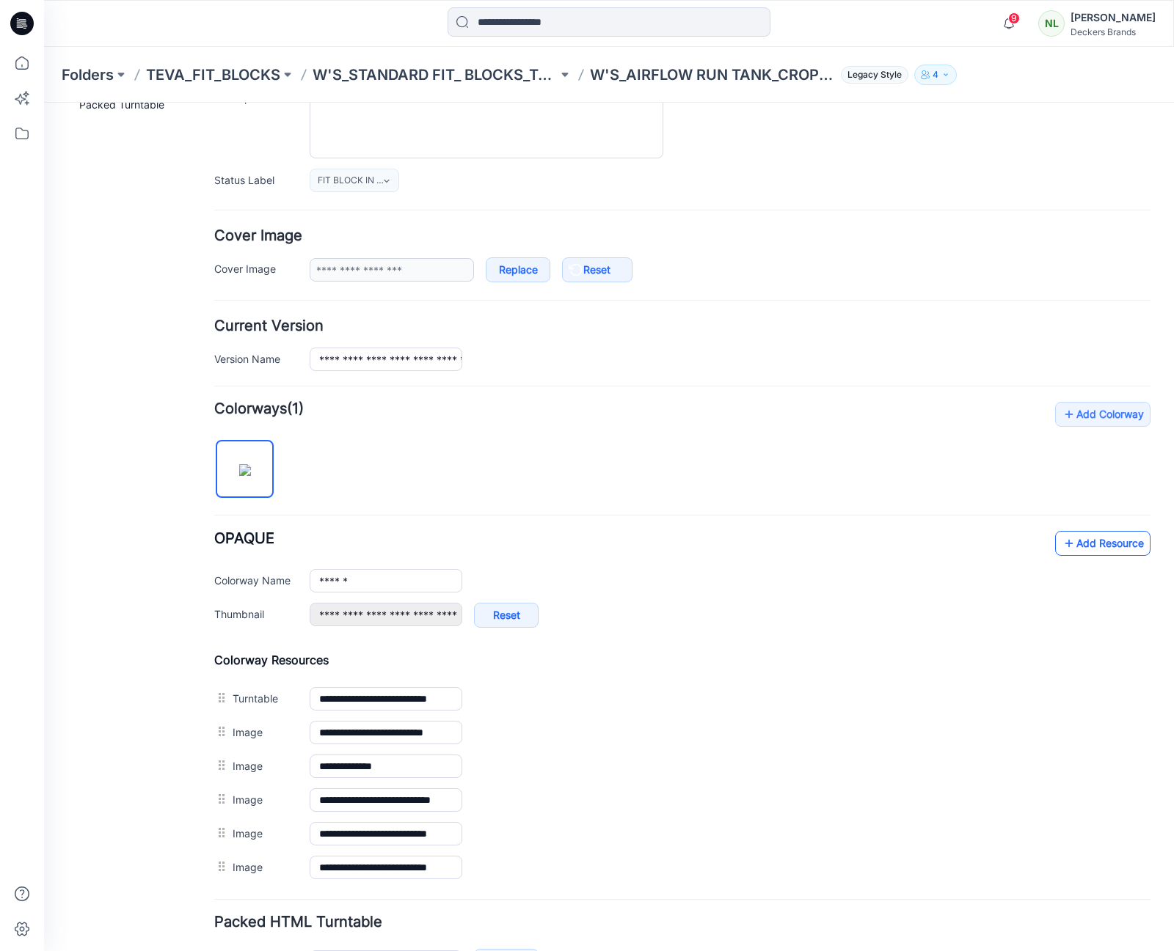
click at [1097, 545] on link "Add Resource" at bounding box center [1102, 543] width 95 height 25
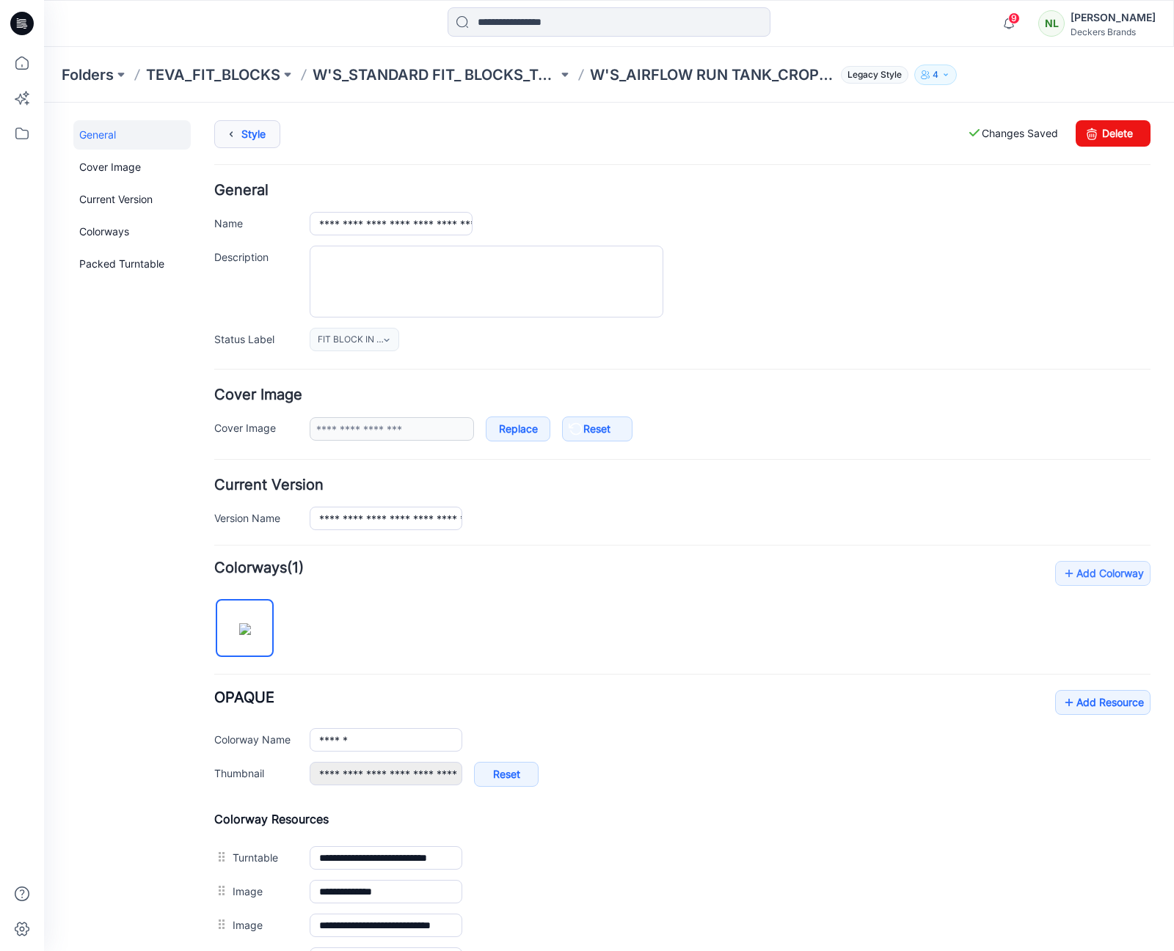
click at [258, 140] on link "Style" at bounding box center [247, 134] width 66 height 28
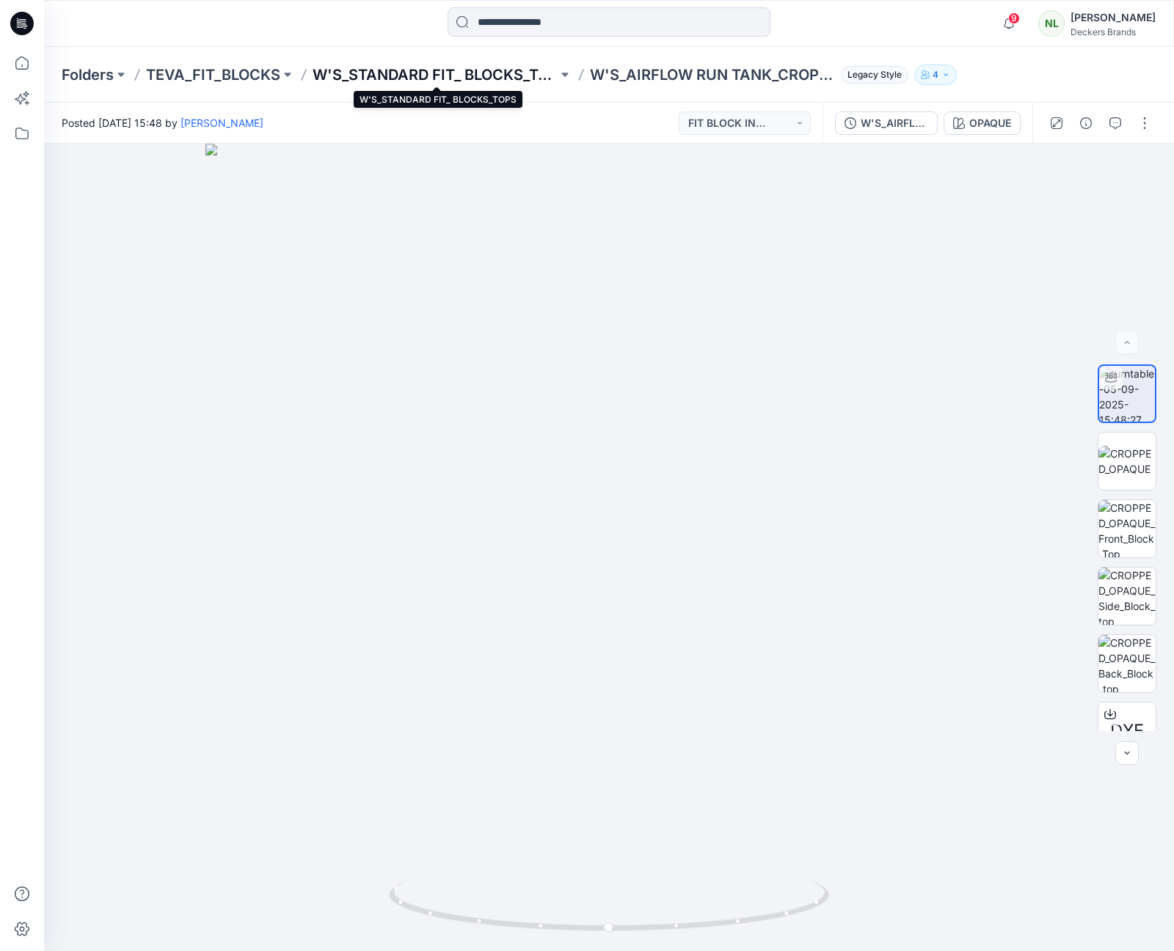
click at [378, 72] on p "W'S_STANDARD FIT_ BLOCKS_TOPS" at bounding box center [435, 75] width 245 height 21
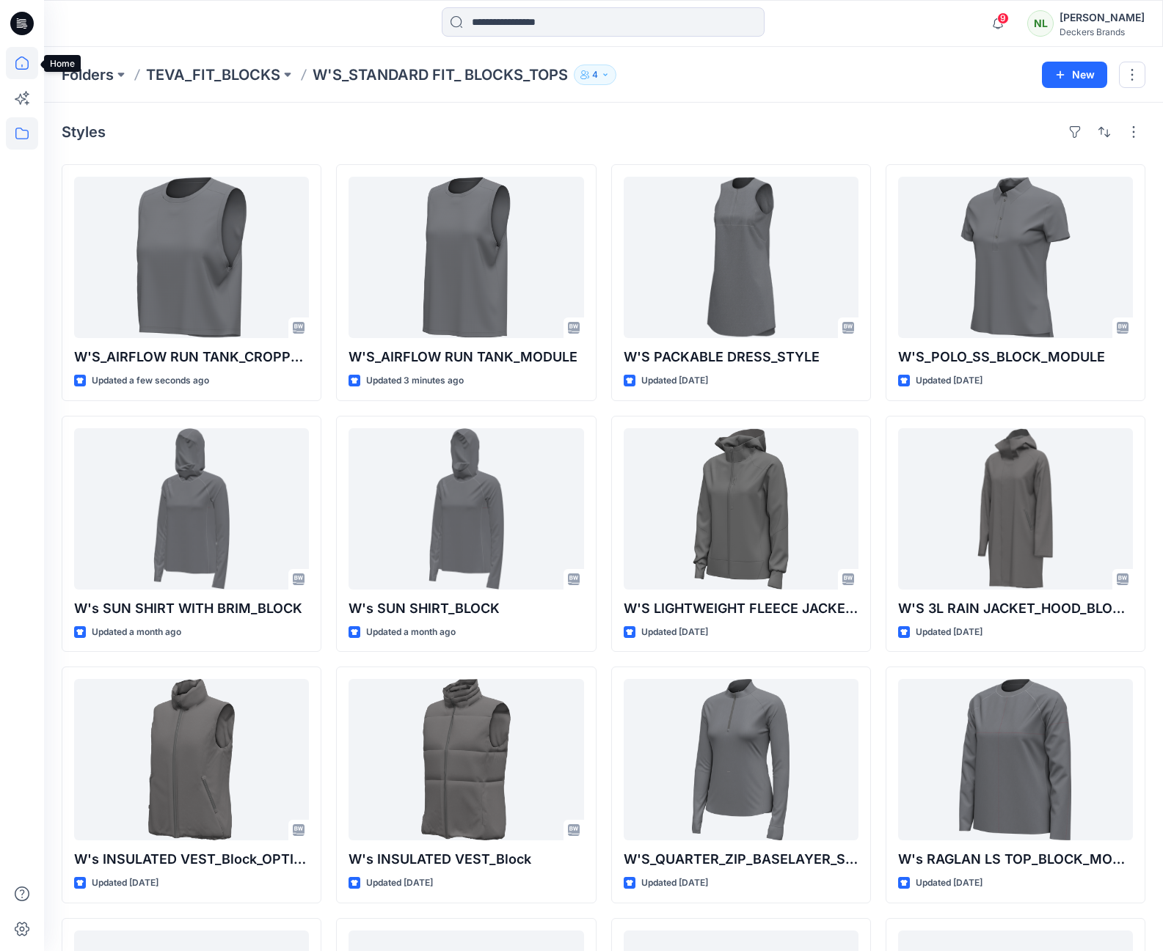
click at [13, 64] on icon at bounding box center [22, 63] width 32 height 32
